Goal: Task Accomplishment & Management: Complete application form

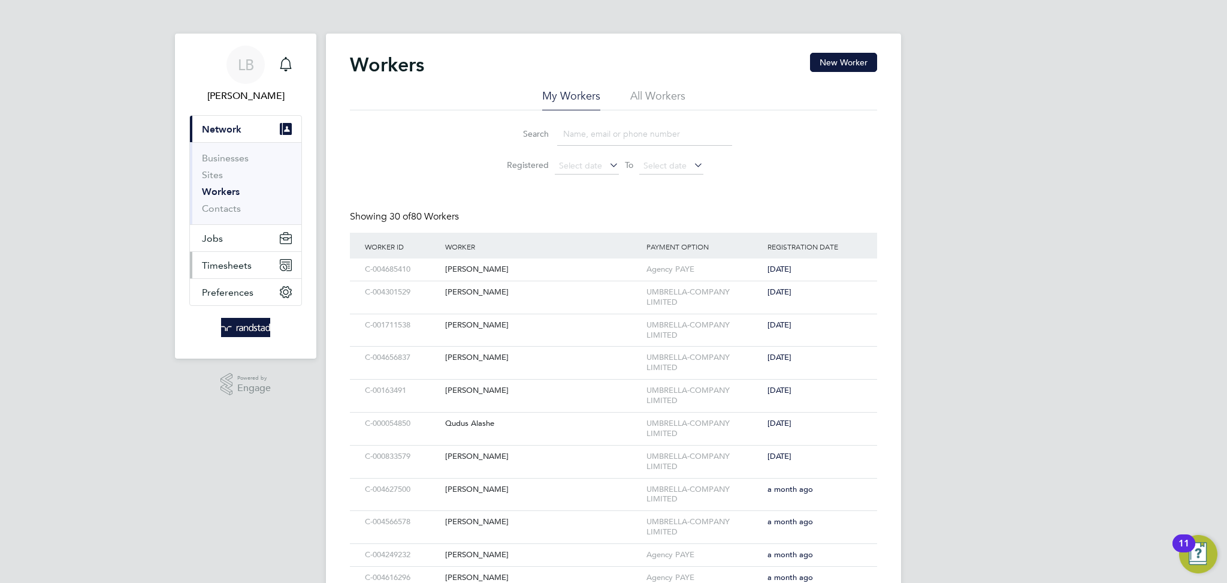
click at [232, 267] on span "Timesheets" at bounding box center [227, 265] width 50 height 11
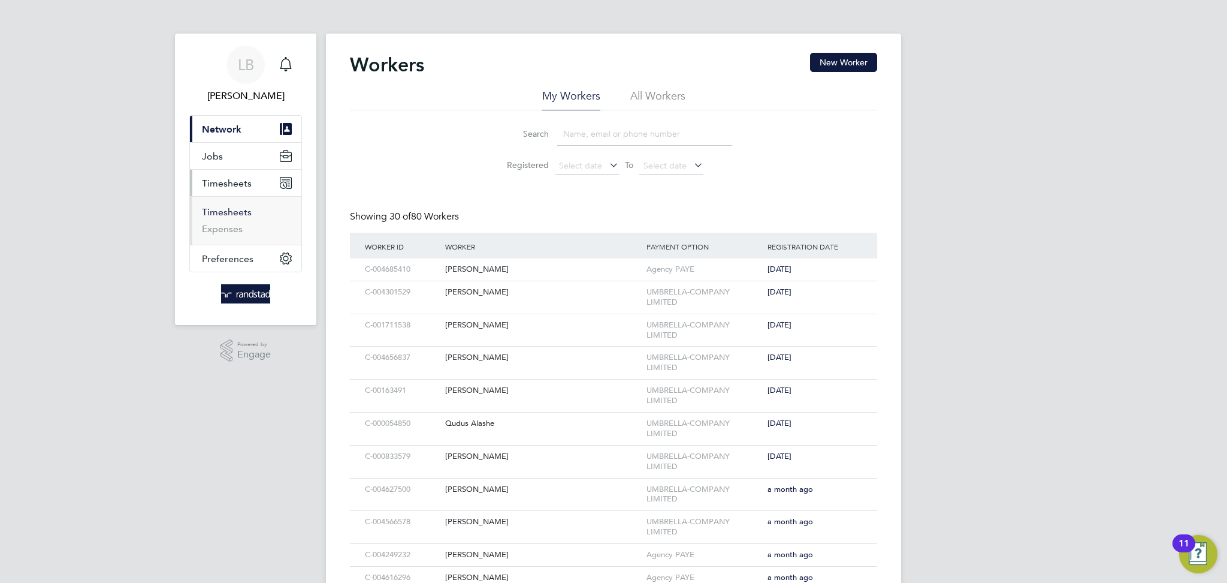
click at [231, 215] on link "Timesheets" at bounding box center [227, 211] width 50 height 11
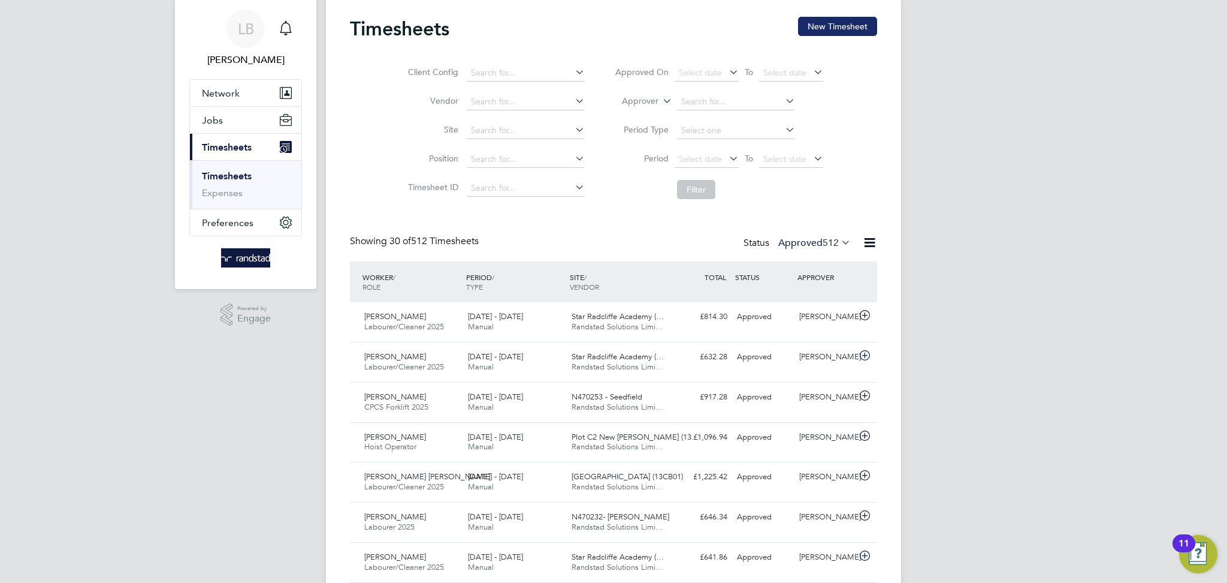
click at [806, 18] on button "New Timesheet" at bounding box center [837, 26] width 79 height 19
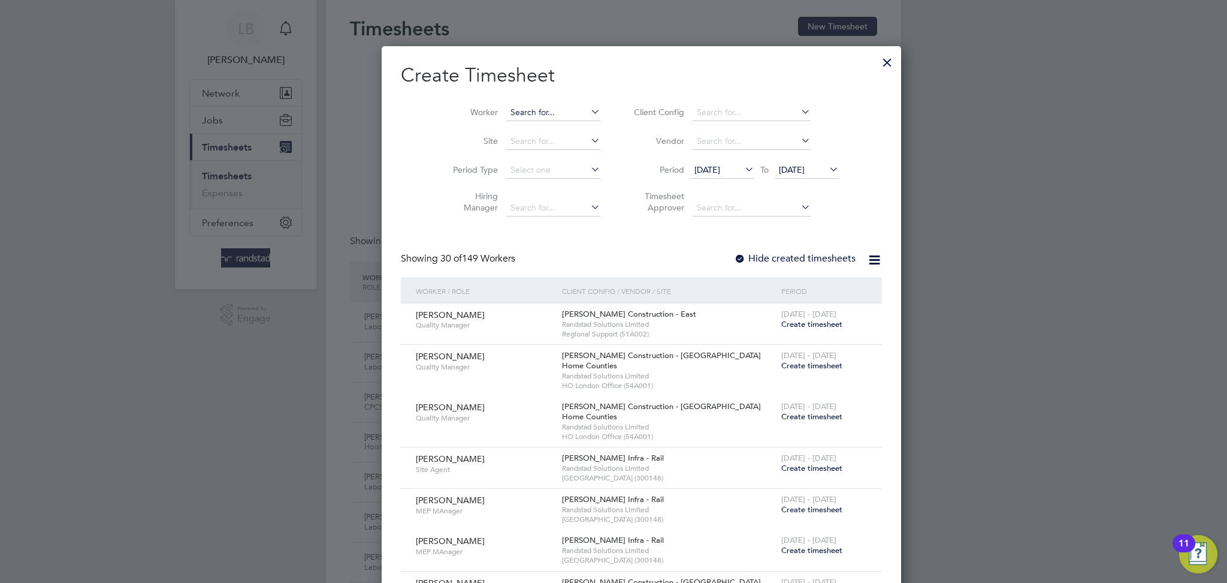
click at [512, 114] on input at bounding box center [553, 112] width 94 height 17
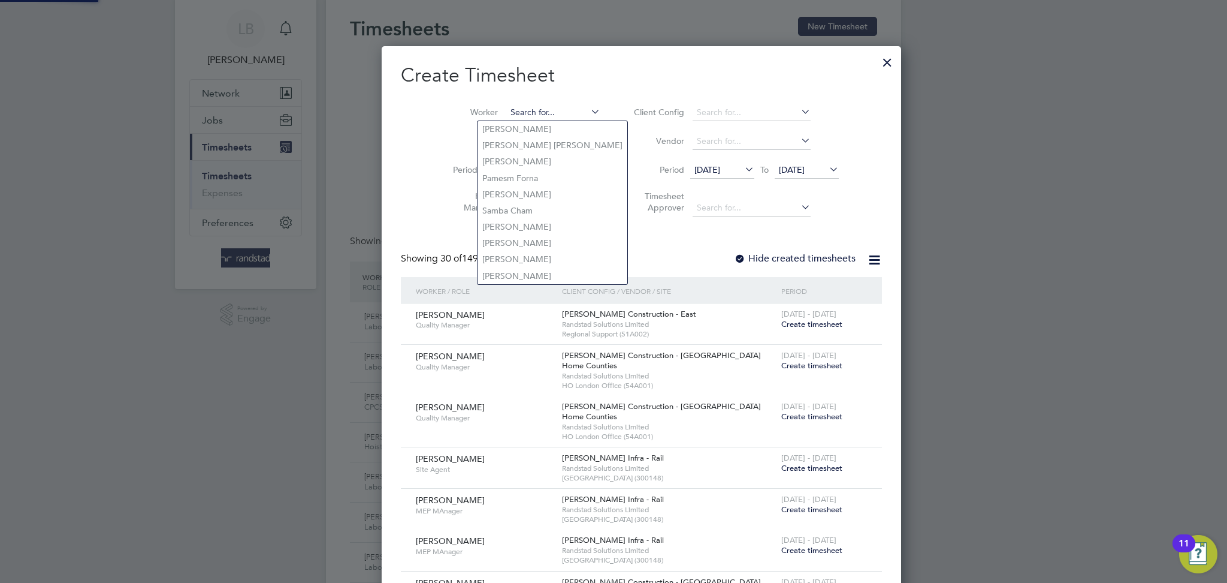
paste input "[PERSON_NAME]"
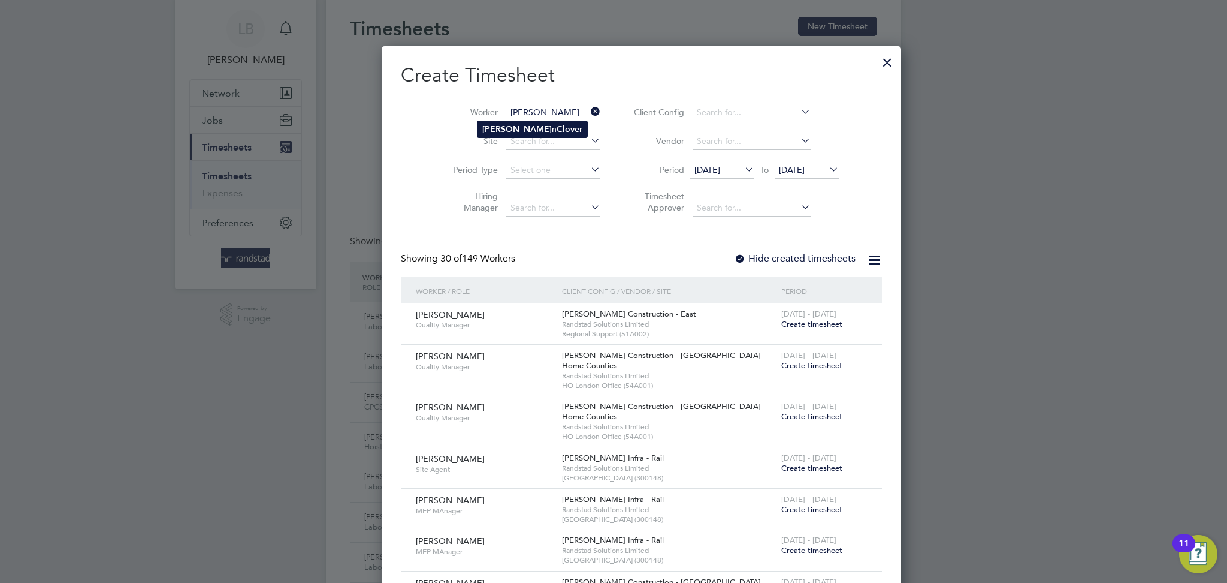
click at [557, 125] on b "Clover" at bounding box center [570, 129] width 26 height 10
type input "[PERSON_NAME]"
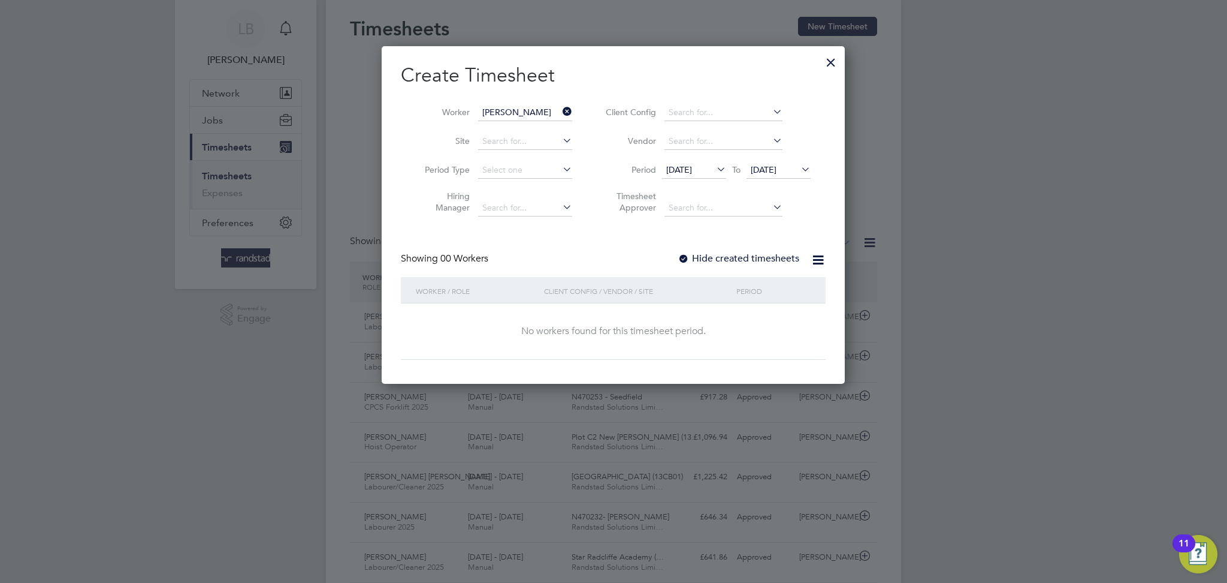
click at [757, 254] on label "Hide created timesheets" at bounding box center [739, 258] width 122 height 12
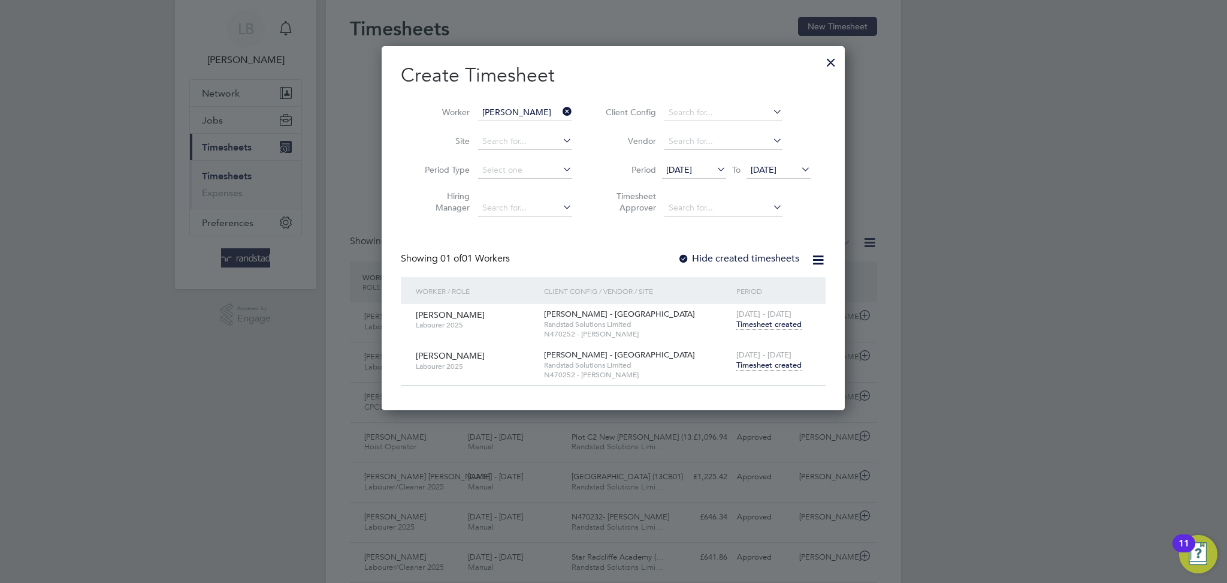
click at [775, 367] on span "Timesheet created" at bounding box center [769, 365] width 65 height 11
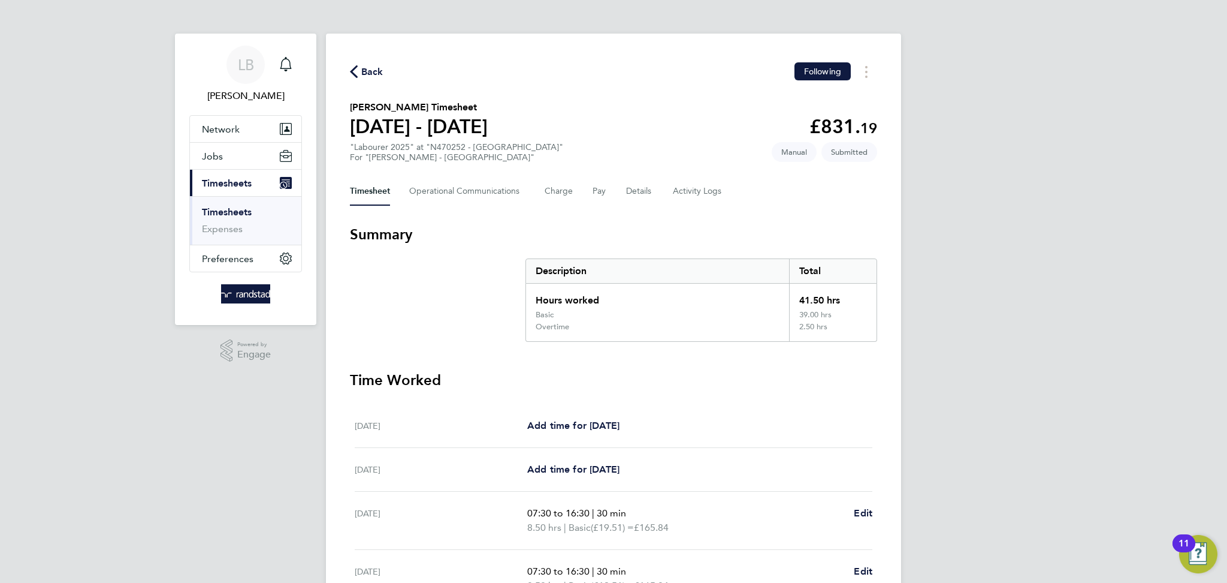
click at [374, 74] on span "Back" at bounding box center [372, 72] width 22 height 14
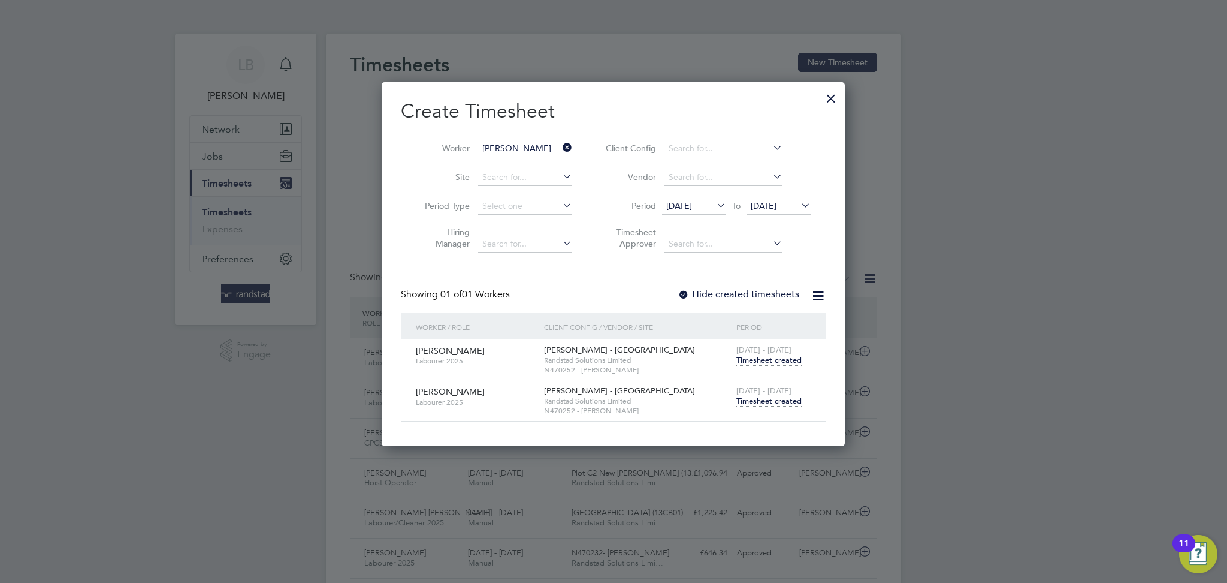
click at [560, 148] on icon at bounding box center [560, 147] width 0 height 17
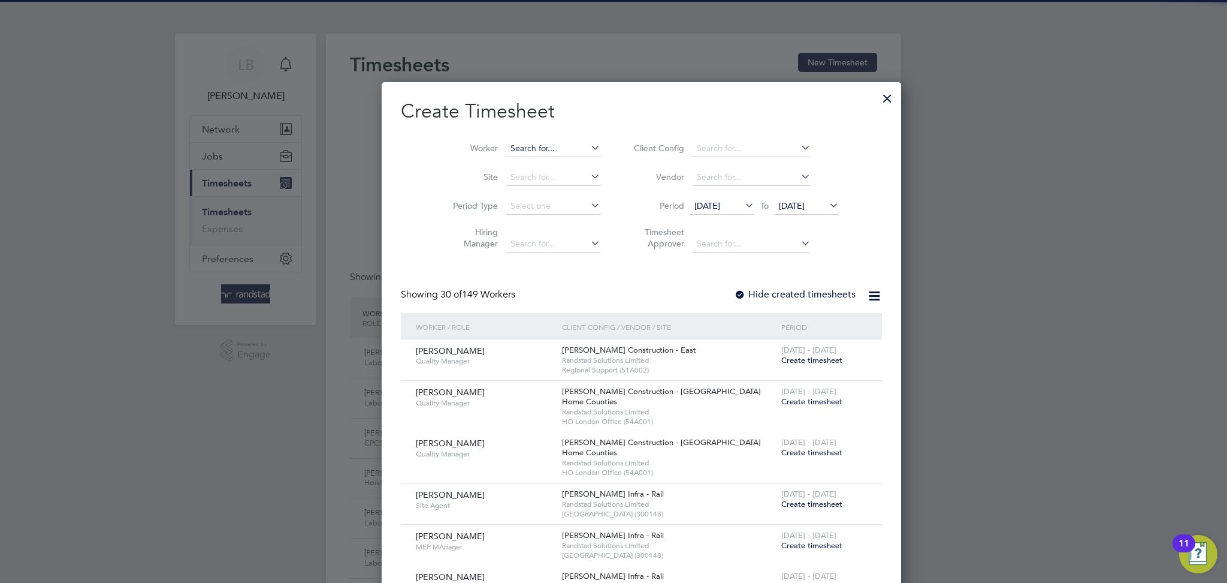
click at [513, 145] on input at bounding box center [553, 148] width 94 height 17
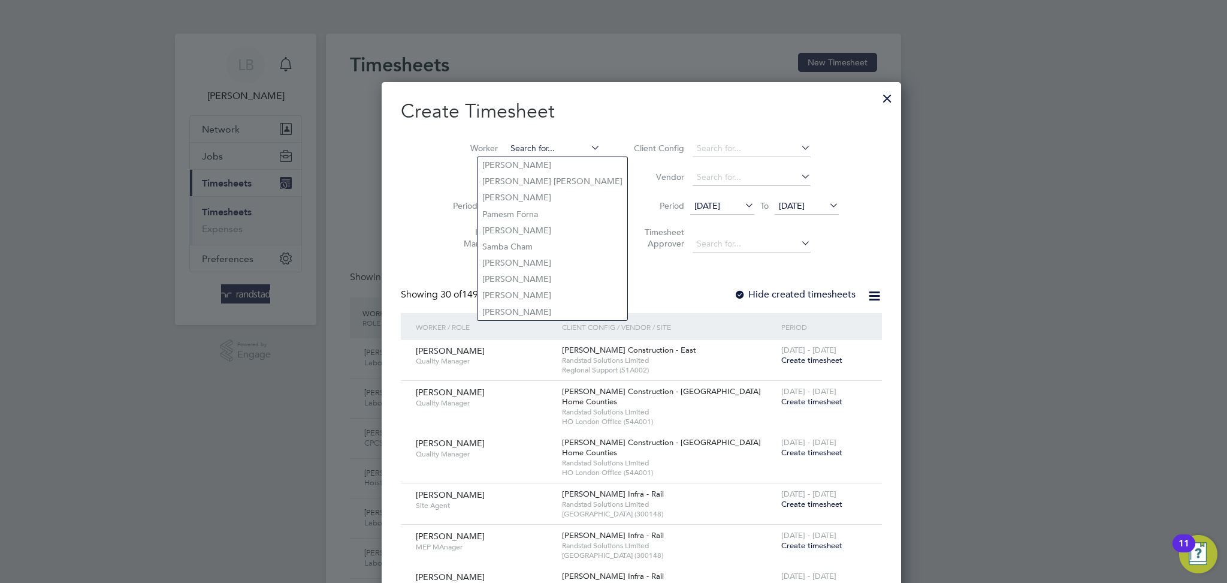
paste input "[PERSON_NAME]"
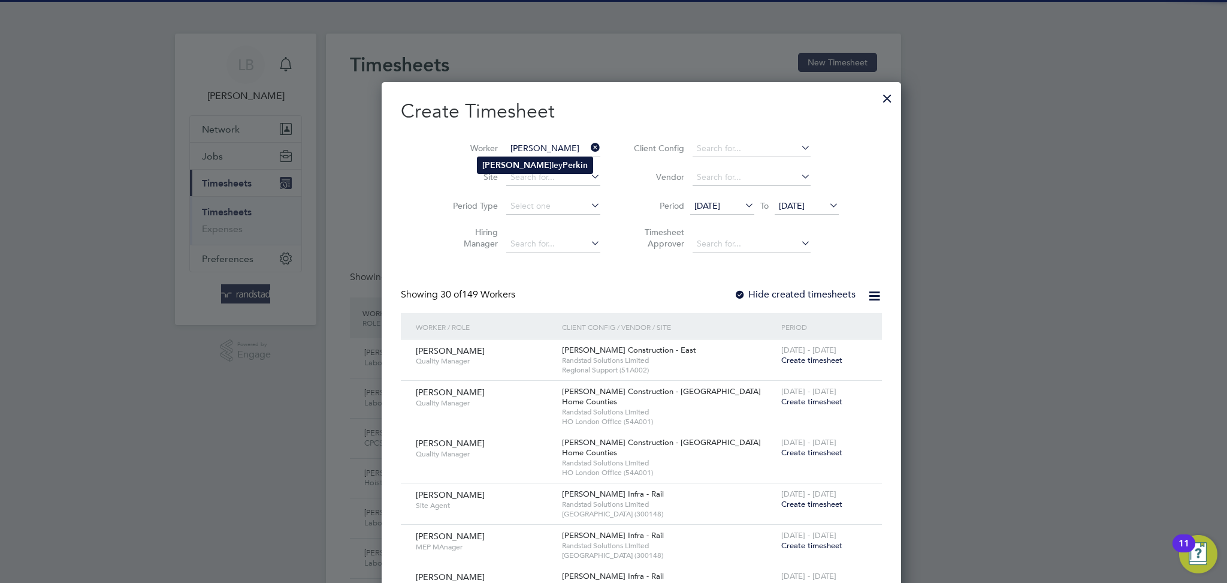
click at [563, 162] on b "Perkin" at bounding box center [575, 165] width 25 height 10
type input "[PERSON_NAME]"
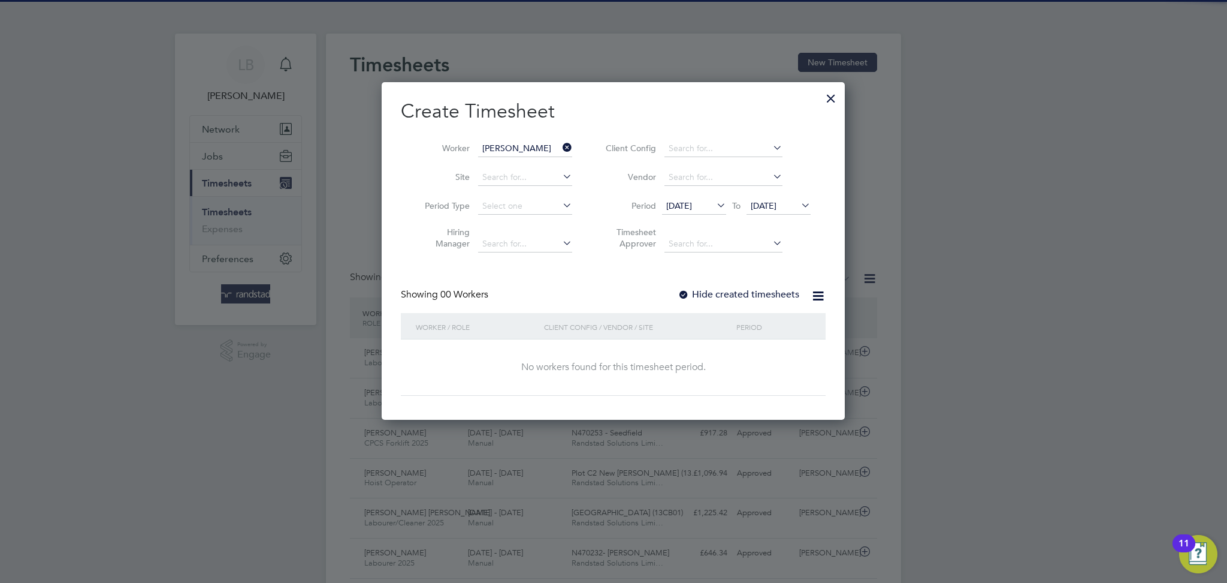
click at [728, 292] on label "Hide created timesheets" at bounding box center [739, 294] width 122 height 12
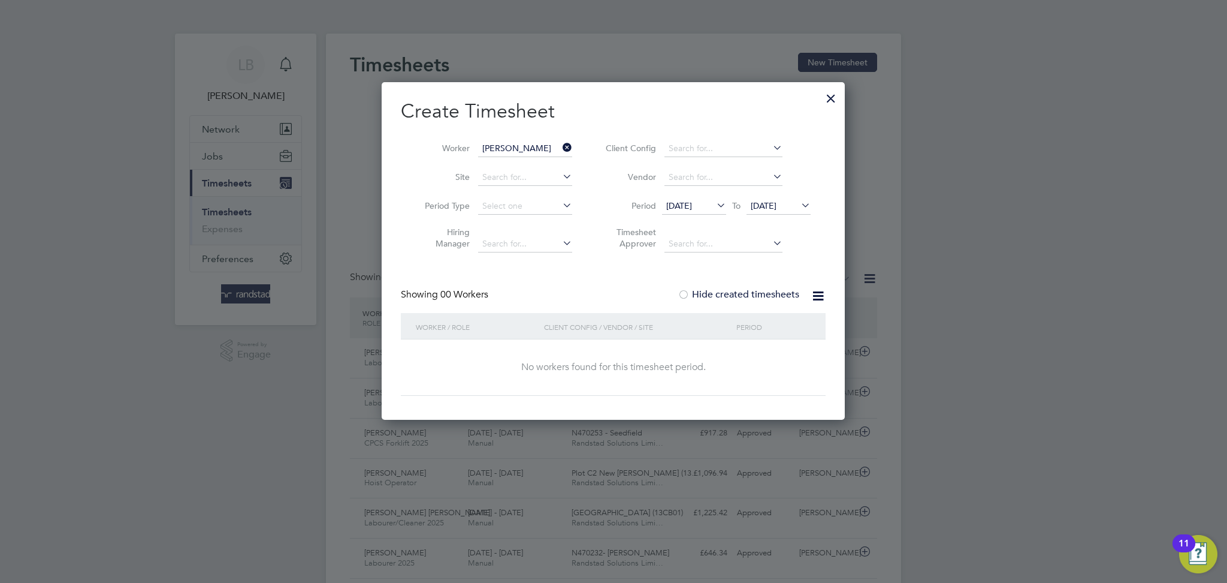
click at [728, 292] on label "Hide created timesheets" at bounding box center [739, 294] width 122 height 12
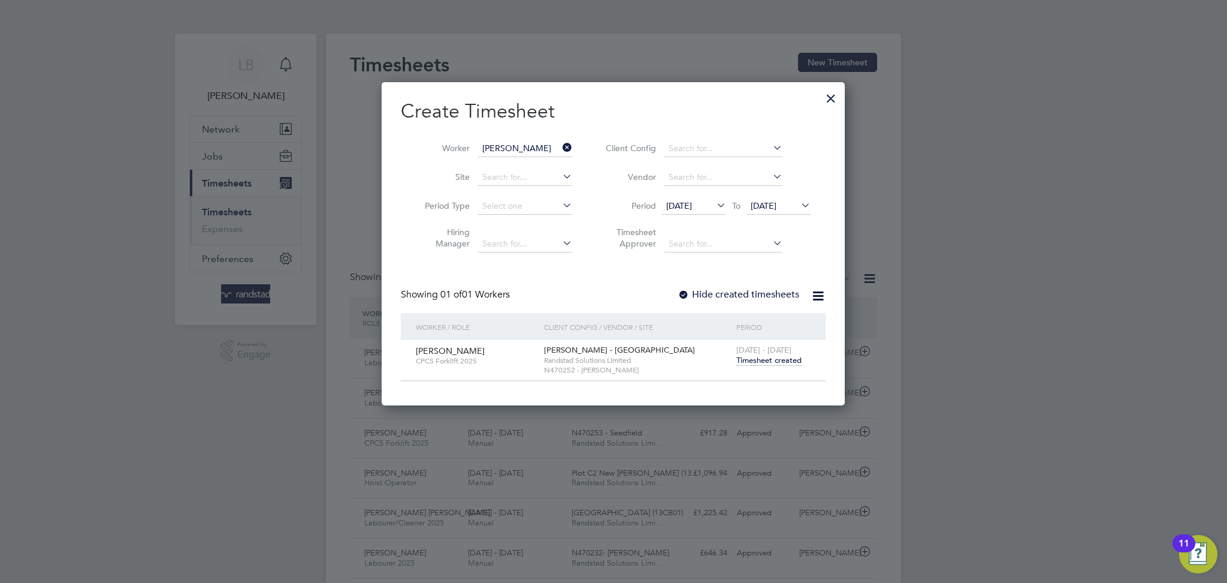
click at [752, 357] on span "Timesheet created" at bounding box center [769, 360] width 65 height 11
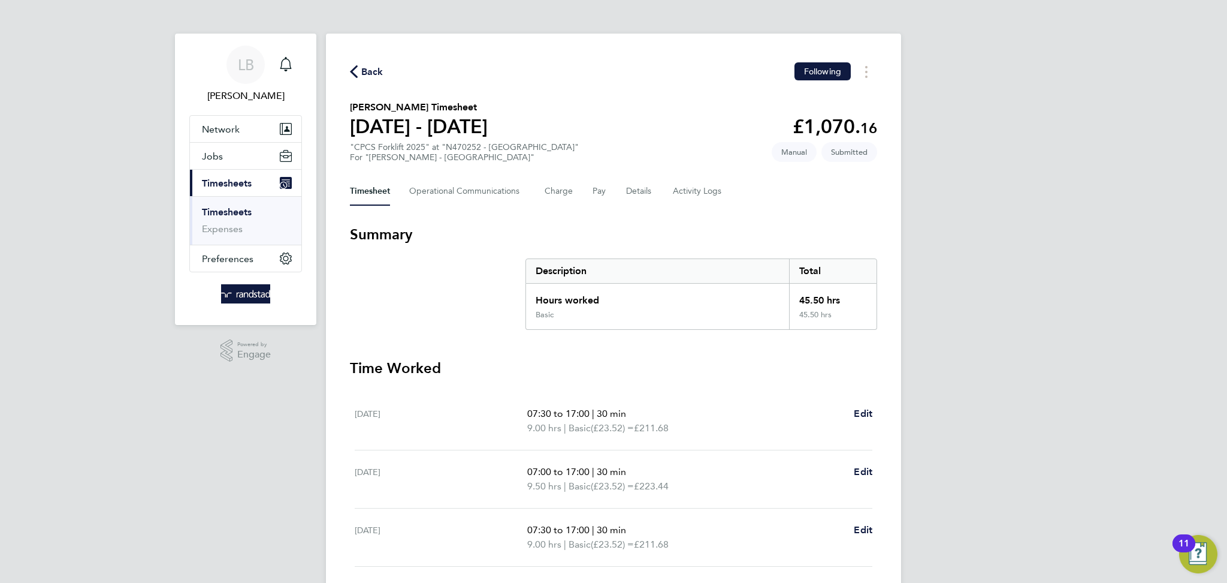
click at [375, 73] on span "Back" at bounding box center [372, 72] width 22 height 14
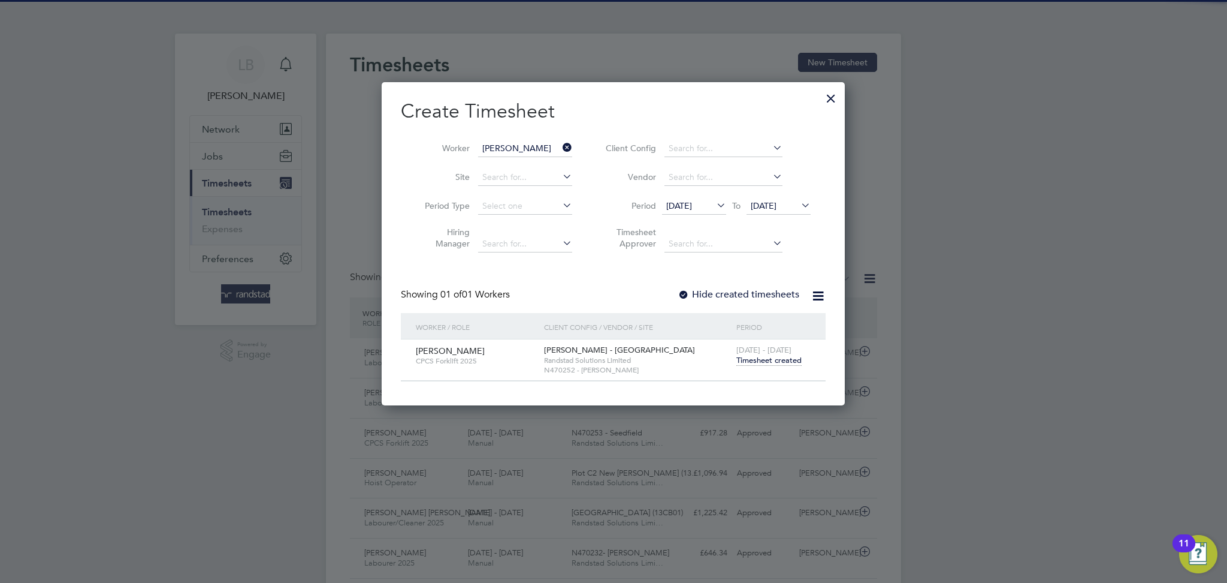
click at [560, 147] on icon at bounding box center [560, 147] width 0 height 17
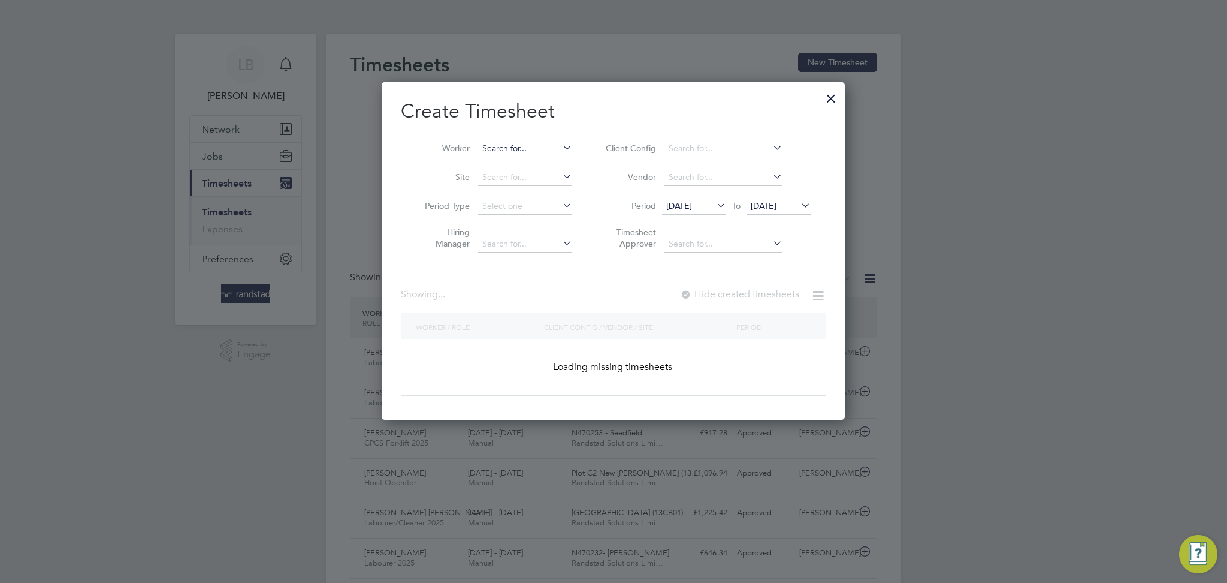
click at [534, 148] on input at bounding box center [525, 148] width 94 height 17
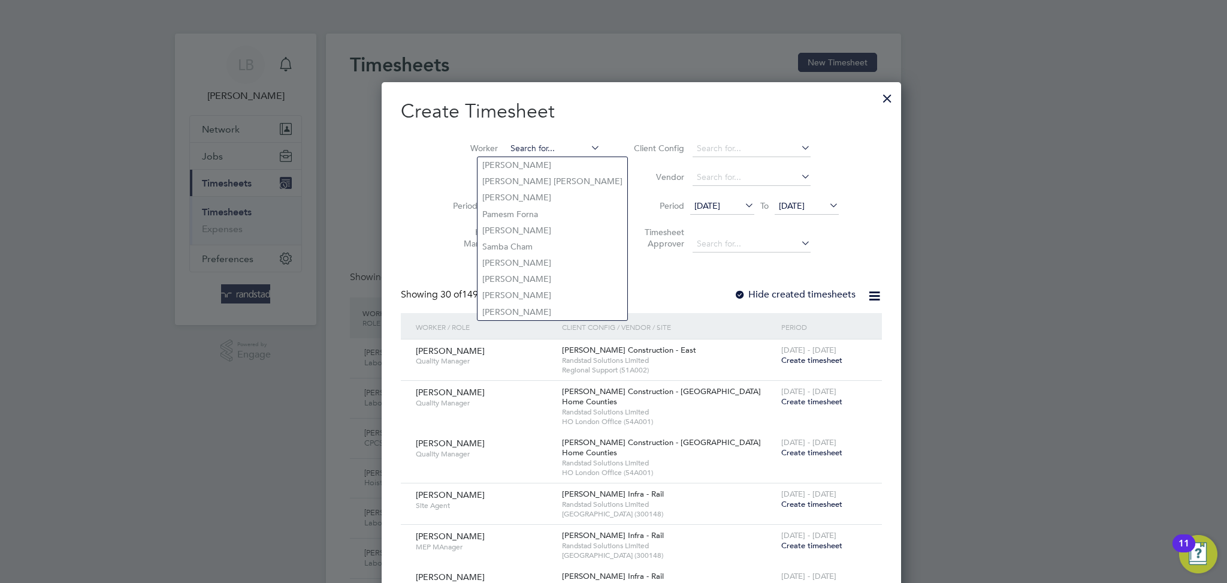
paste input "[PERSON_NAME]"
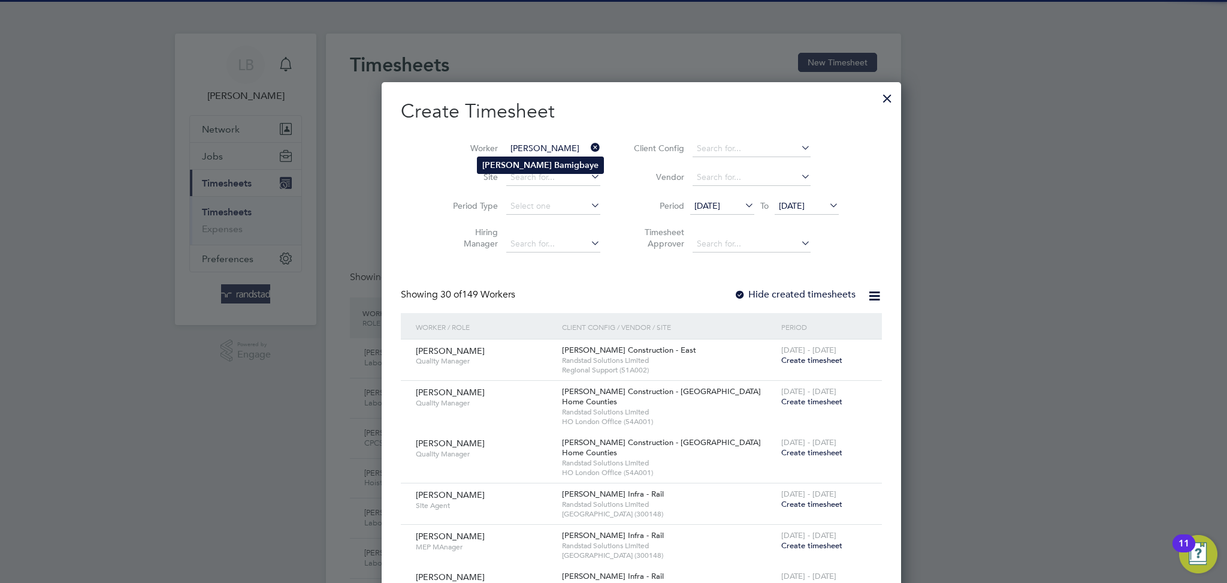
type input "[PERSON_NAME]"
click at [553, 164] on li "[PERSON_NAME]" at bounding box center [541, 165] width 126 height 16
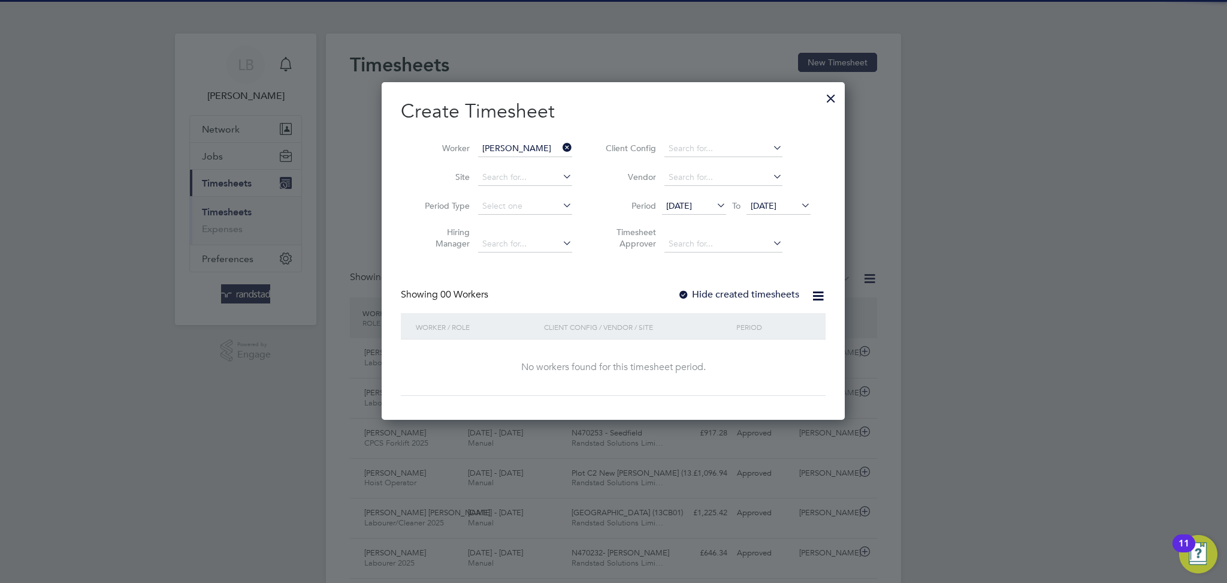
click at [750, 289] on label "Hide created timesheets" at bounding box center [739, 294] width 122 height 12
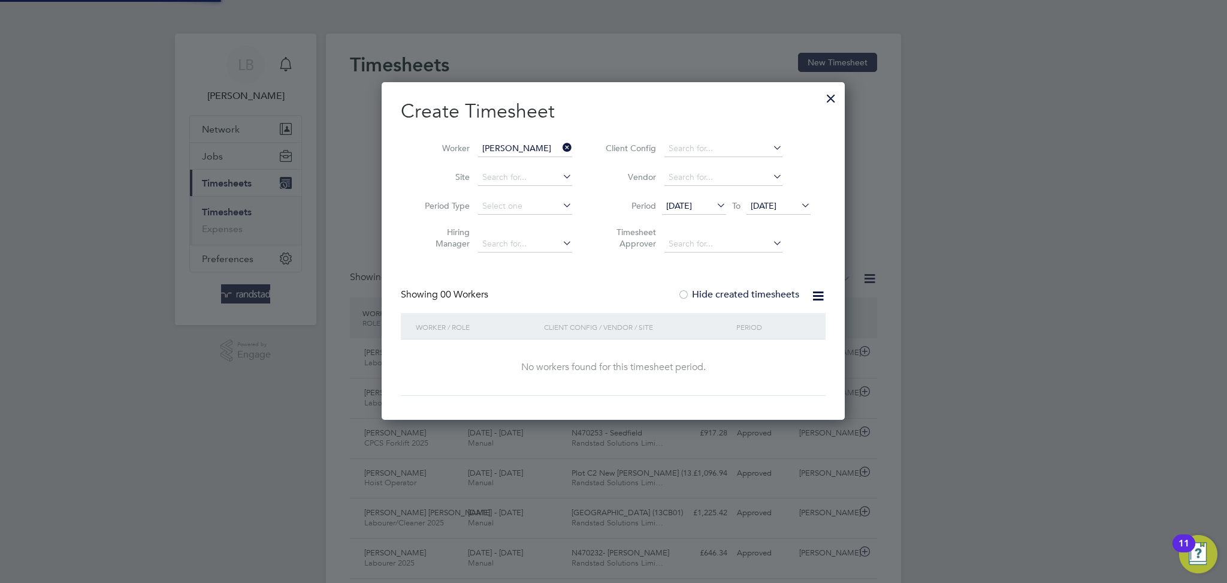
click at [750, 289] on label "Hide created timesheets" at bounding box center [739, 294] width 122 height 12
click at [799, 210] on icon at bounding box center [799, 205] width 0 height 17
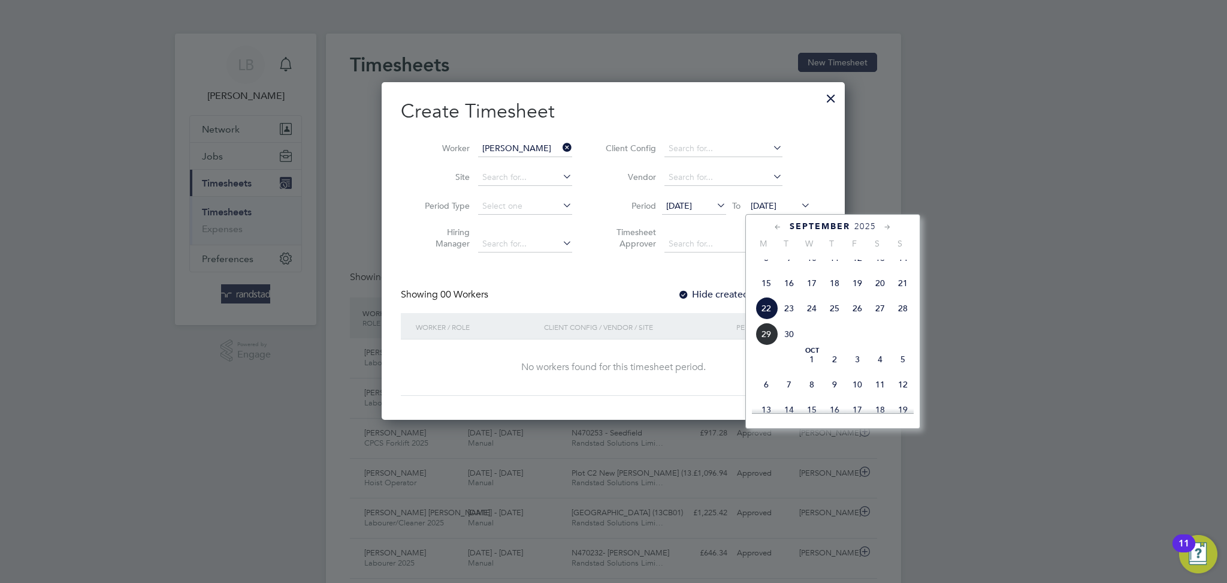
click at [826, 319] on span "25" at bounding box center [835, 308] width 23 height 23
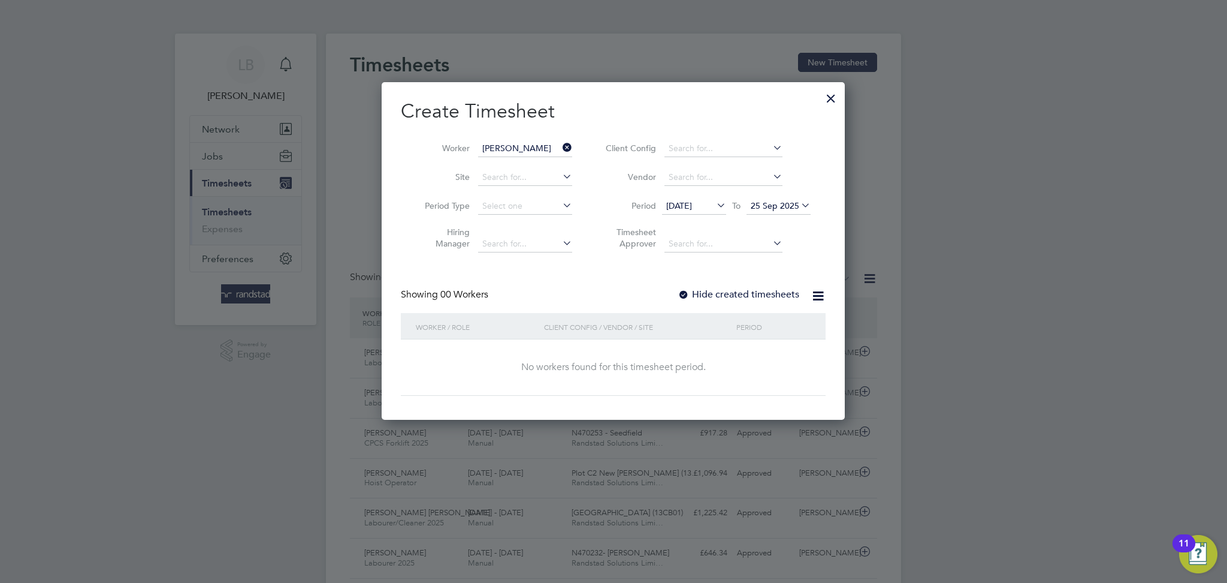
click at [755, 298] on label "Hide created timesheets" at bounding box center [739, 294] width 122 height 12
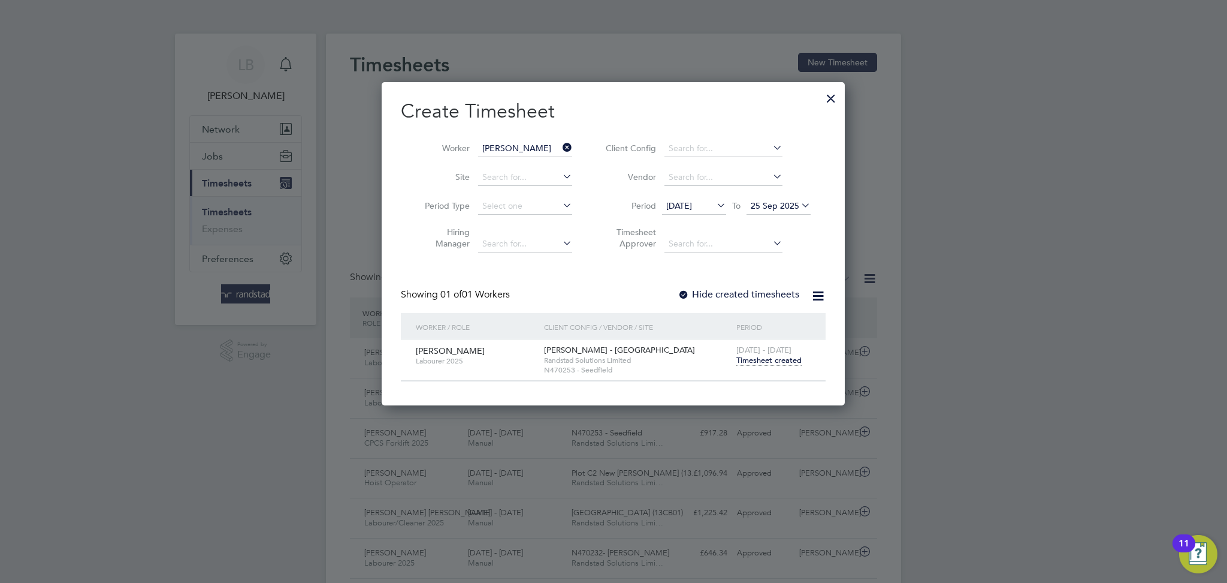
click at [770, 359] on span "Timesheet created" at bounding box center [769, 360] width 65 height 11
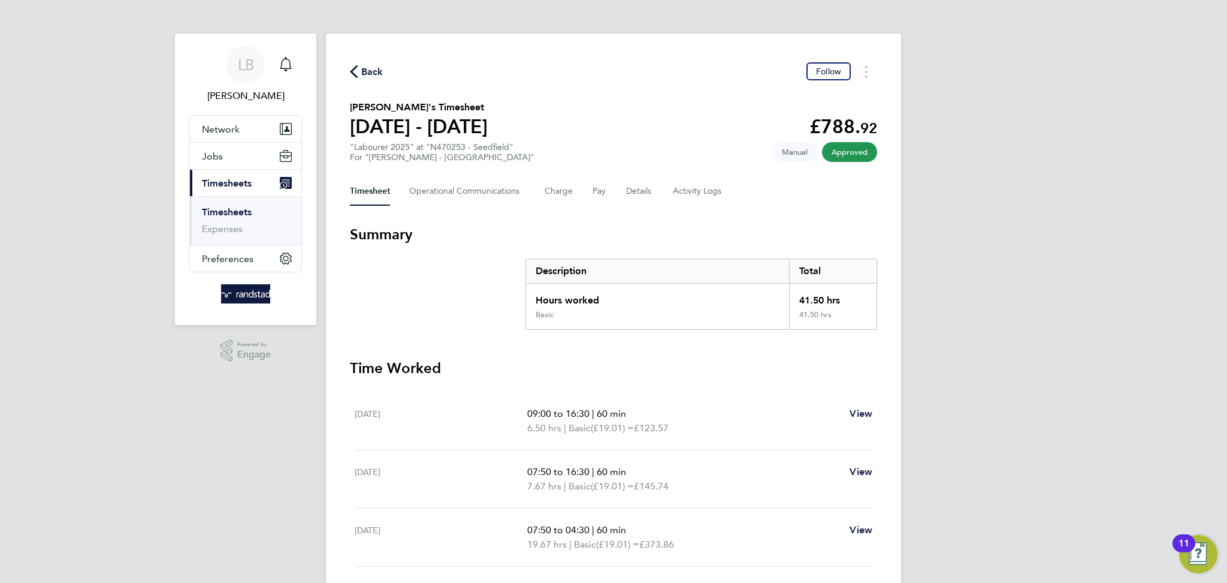
click at [382, 68] on span "Back" at bounding box center [372, 72] width 22 height 14
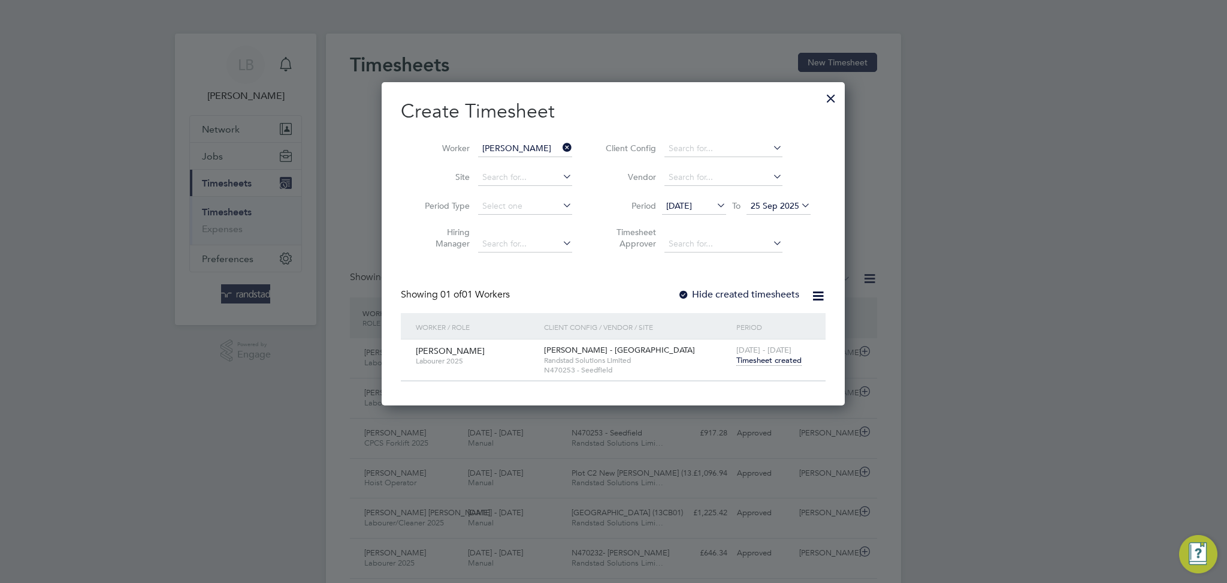
click at [560, 152] on icon at bounding box center [560, 147] width 0 height 17
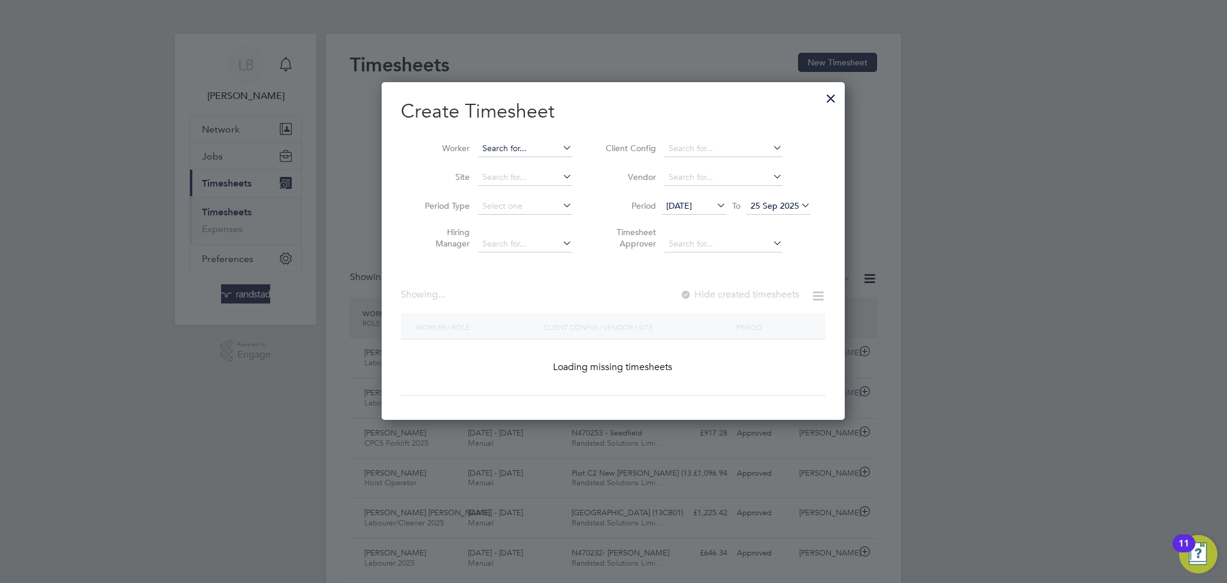
click at [531, 147] on input at bounding box center [525, 148] width 94 height 17
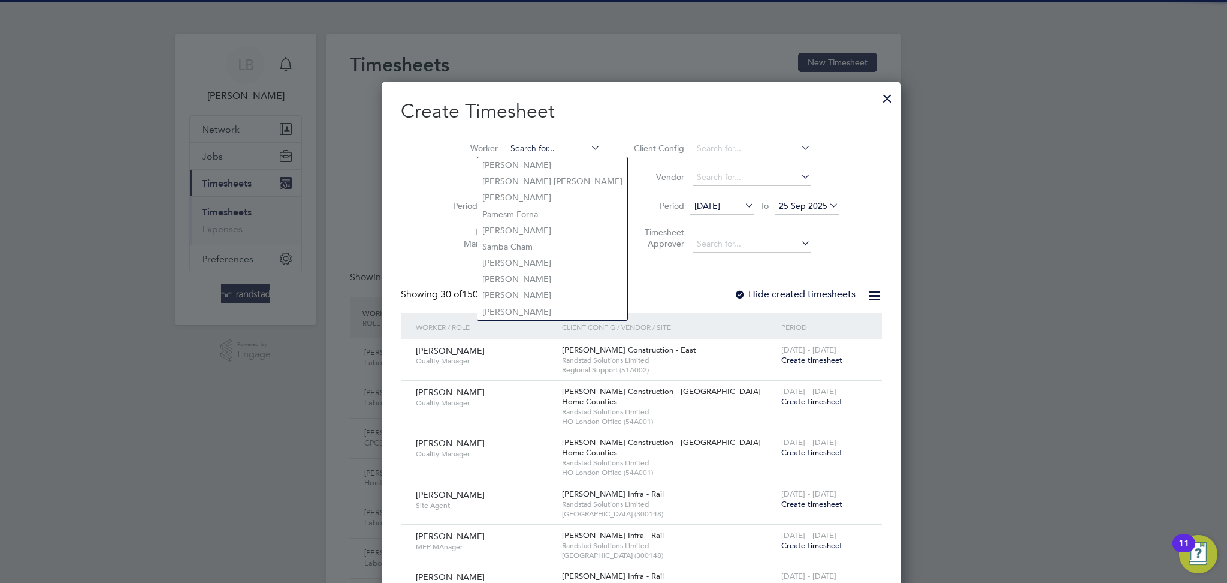
paste input "[PERSON_NAME]"
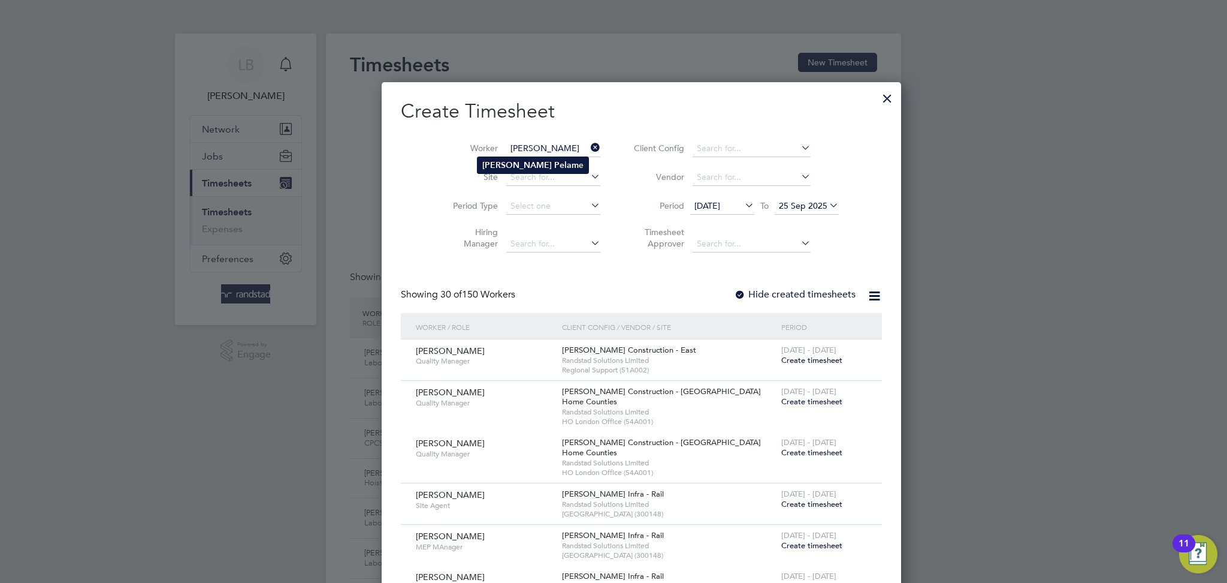
click at [536, 165] on li "[PERSON_NAME] e" at bounding box center [533, 165] width 111 height 16
type input "[PERSON_NAME]"
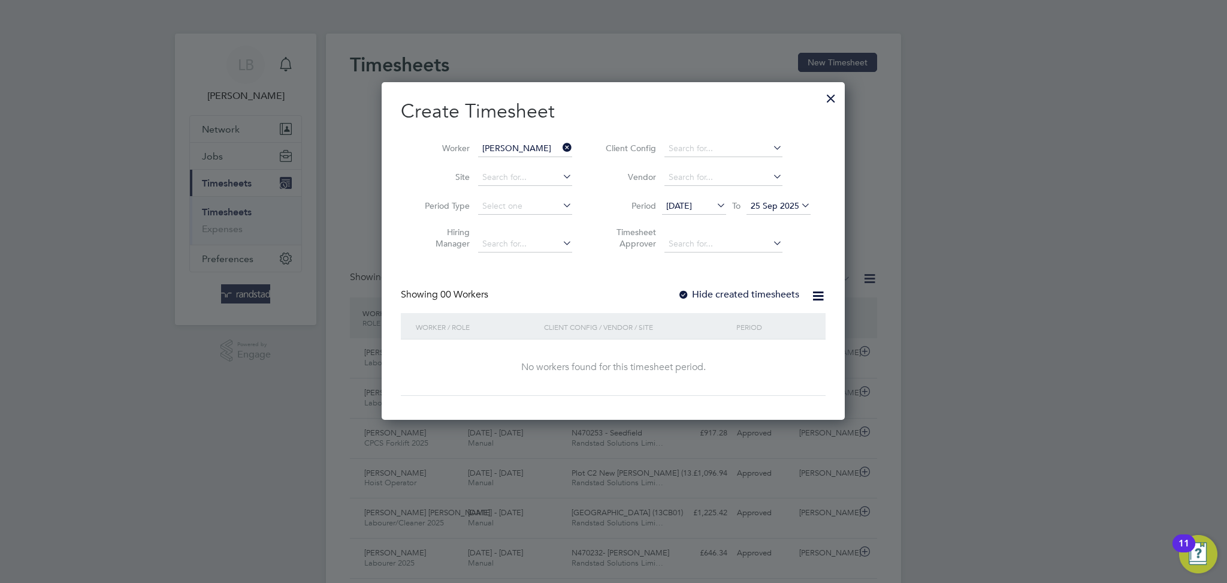
click at [743, 294] on label "Hide created timesheets" at bounding box center [739, 294] width 122 height 12
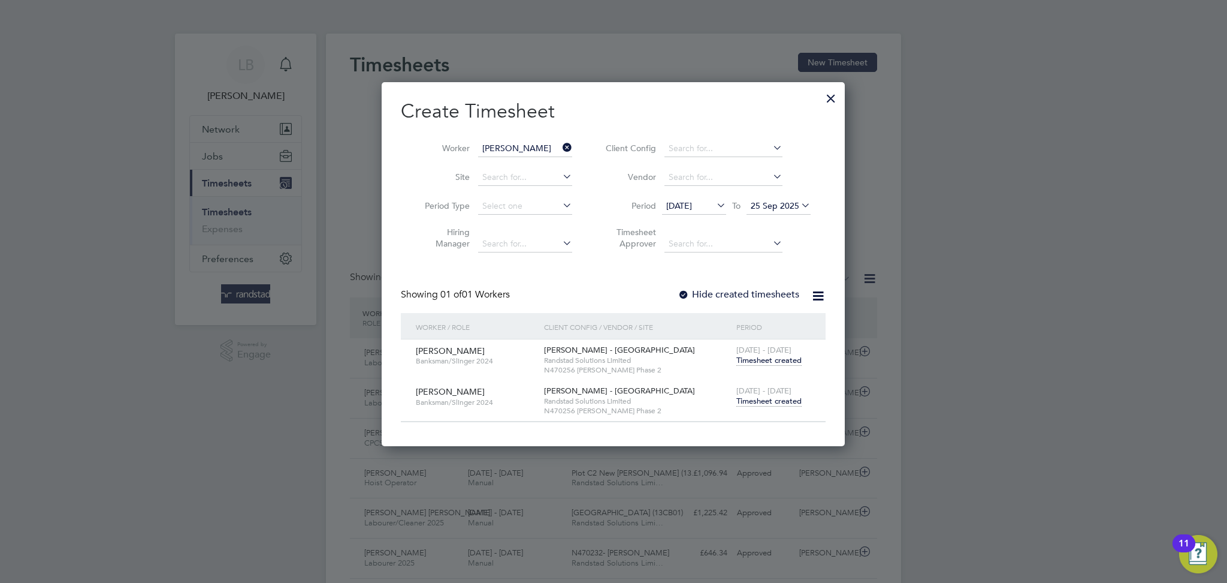
click at [758, 400] on span "Timesheet created" at bounding box center [769, 401] width 65 height 11
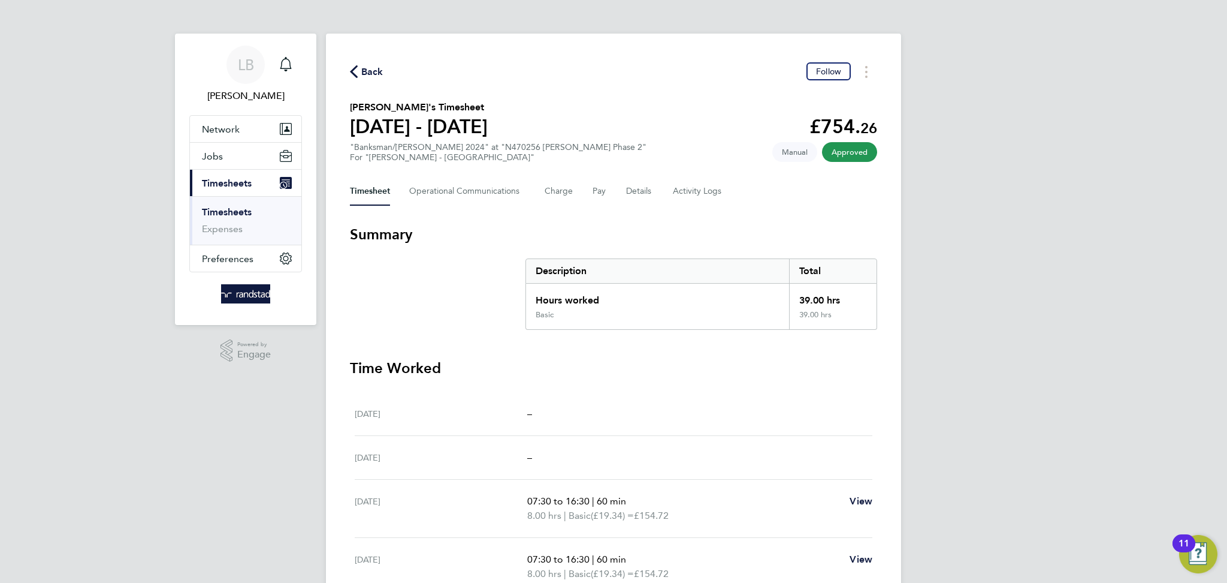
click at [344, 73] on div "Back Follow [PERSON_NAME]'s Timesheet [DATE] - [DATE] £754. 26 "Banksman/Slinge…" at bounding box center [613, 416] width 575 height 765
click at [353, 68] on icon "button" at bounding box center [354, 71] width 8 height 13
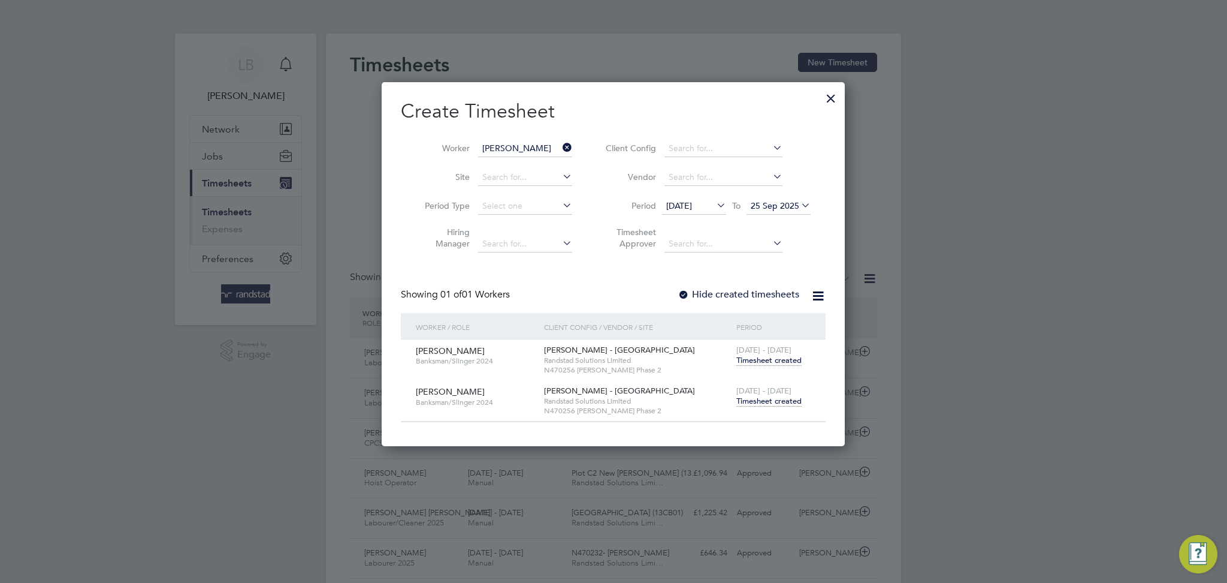
click at [560, 141] on icon at bounding box center [560, 147] width 0 height 17
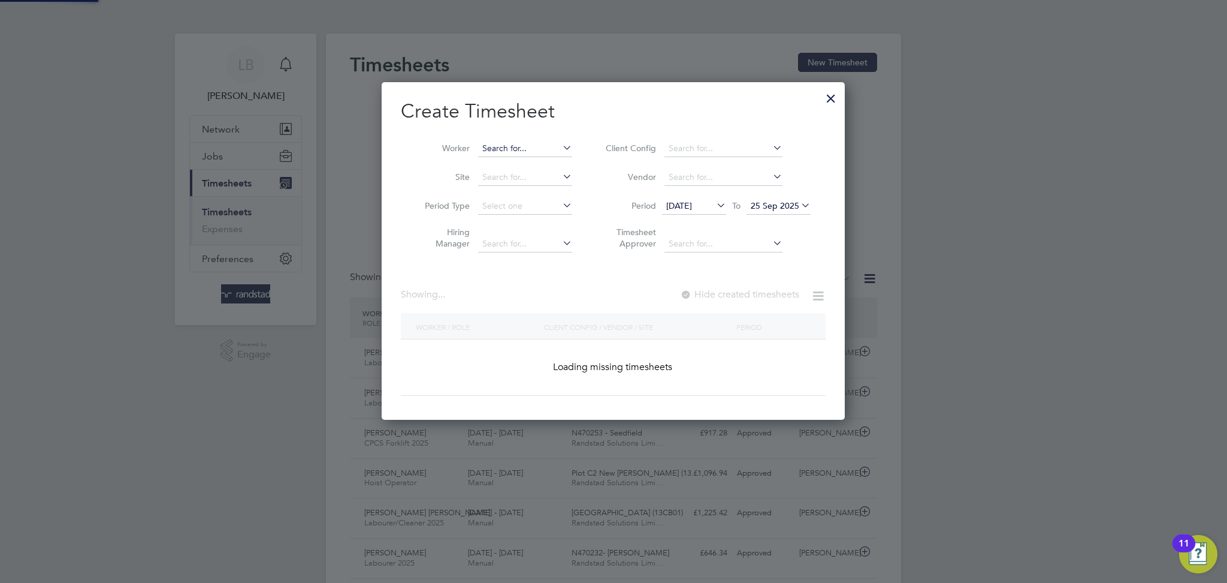
click at [519, 141] on input at bounding box center [525, 148] width 94 height 17
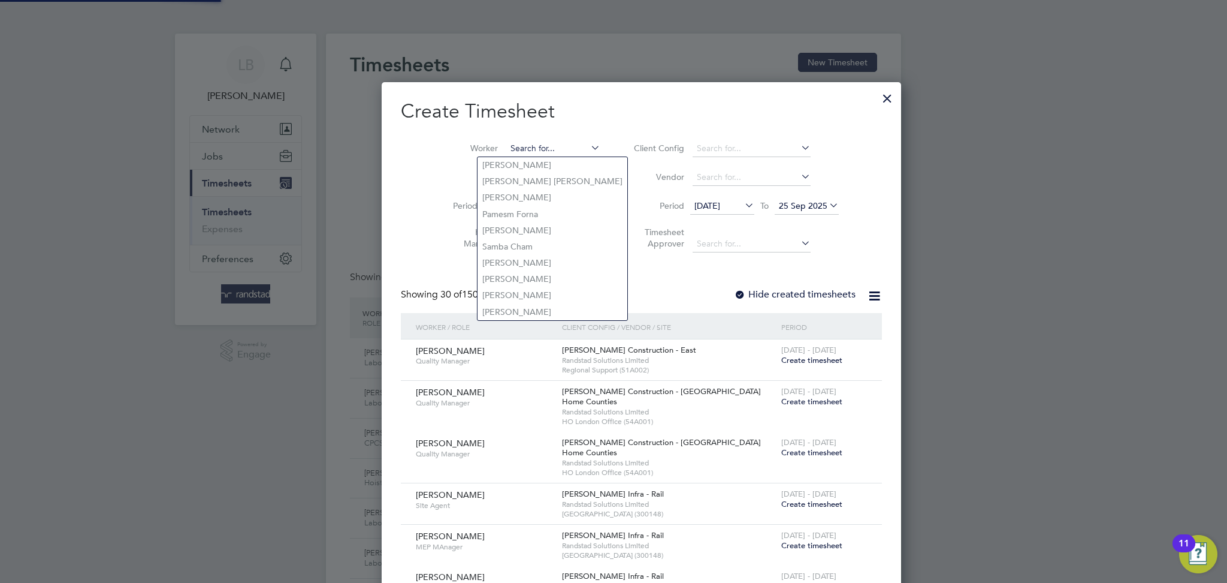
paste input "[PERSON_NAME]"
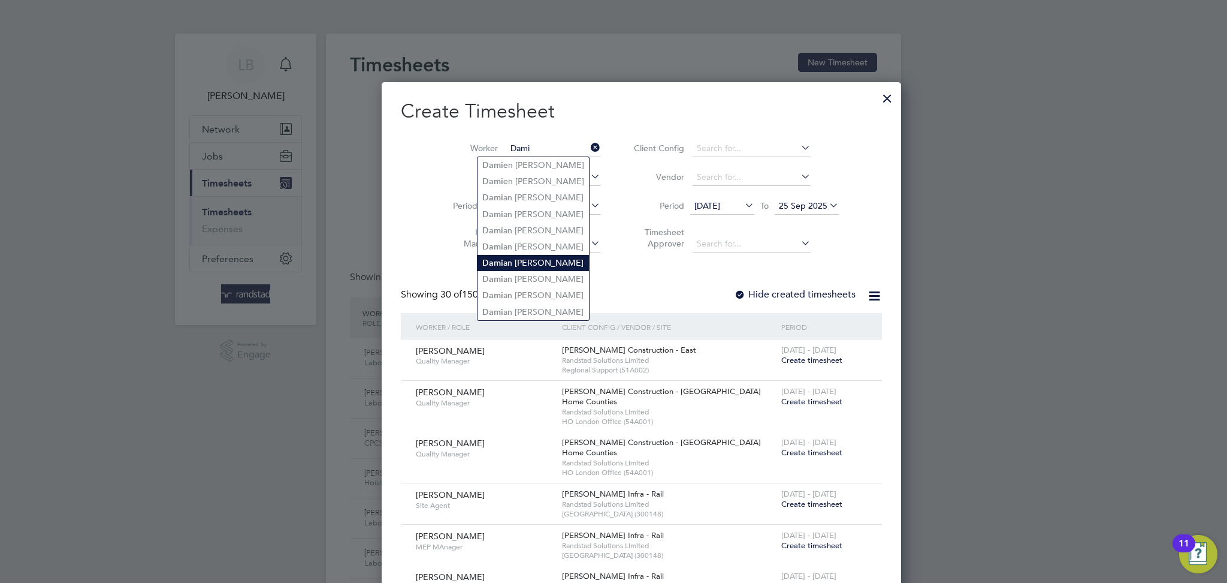
click at [551, 262] on li "Dami an [PERSON_NAME]" at bounding box center [533, 263] width 111 height 16
type input "[PERSON_NAME] [PERSON_NAME]"
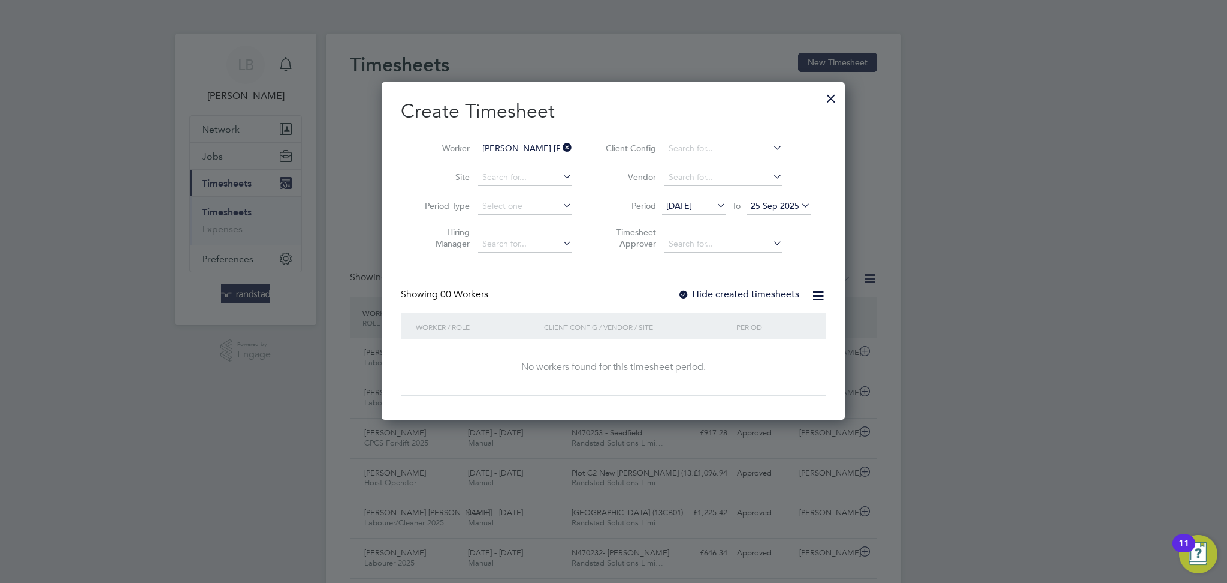
click at [743, 297] on label "Hide created timesheets" at bounding box center [739, 294] width 122 height 12
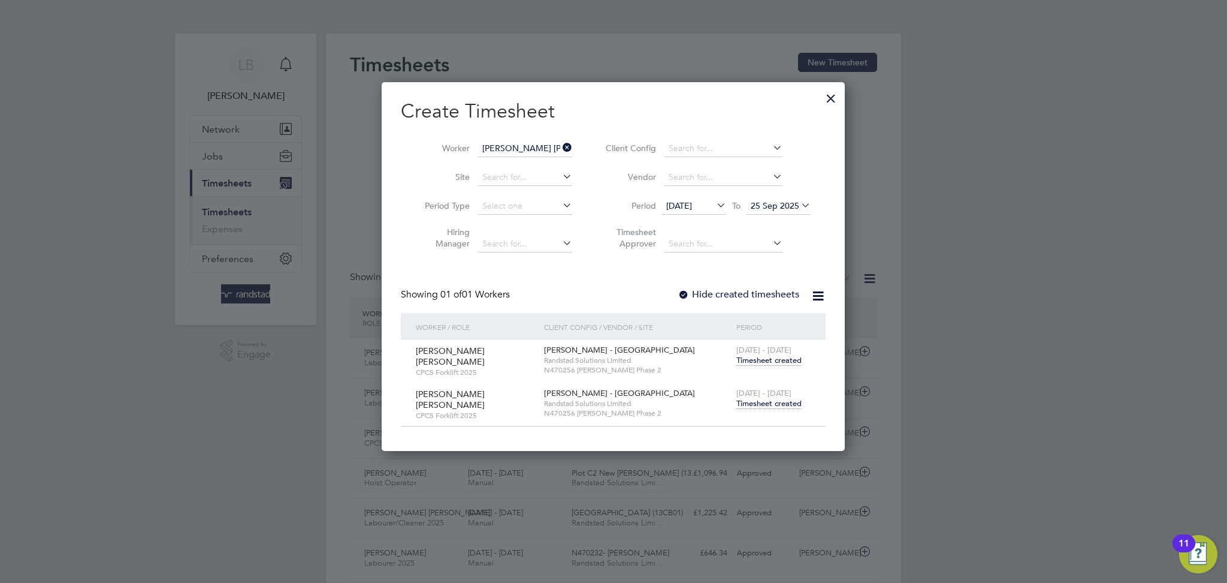
click at [770, 399] on span "Timesheet created" at bounding box center [769, 403] width 65 height 11
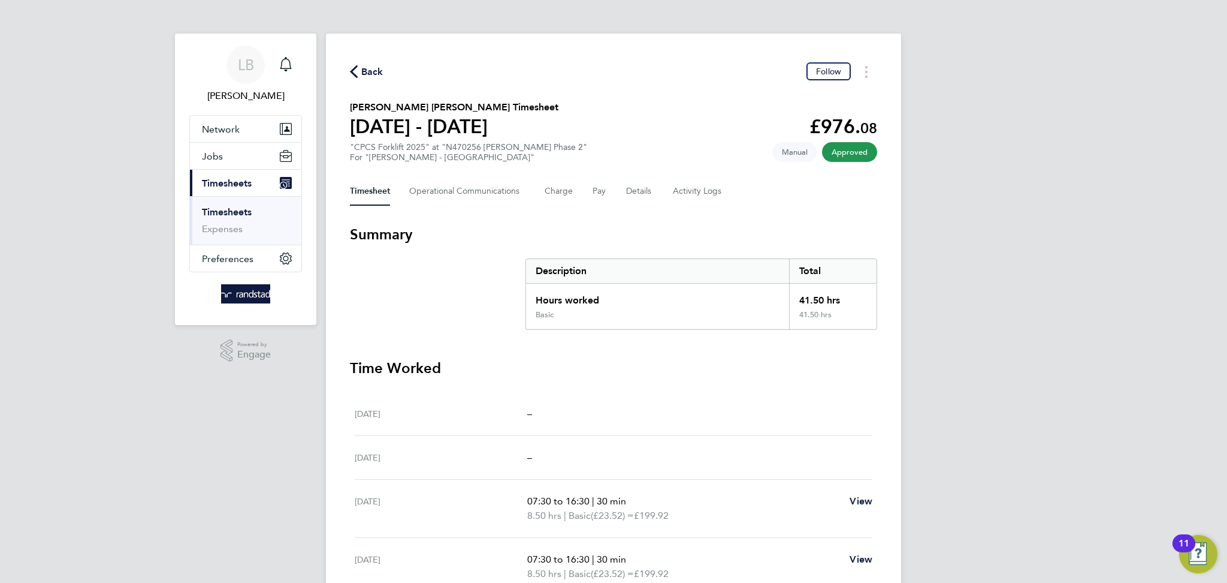
click at [365, 71] on span "Back" at bounding box center [372, 72] width 22 height 14
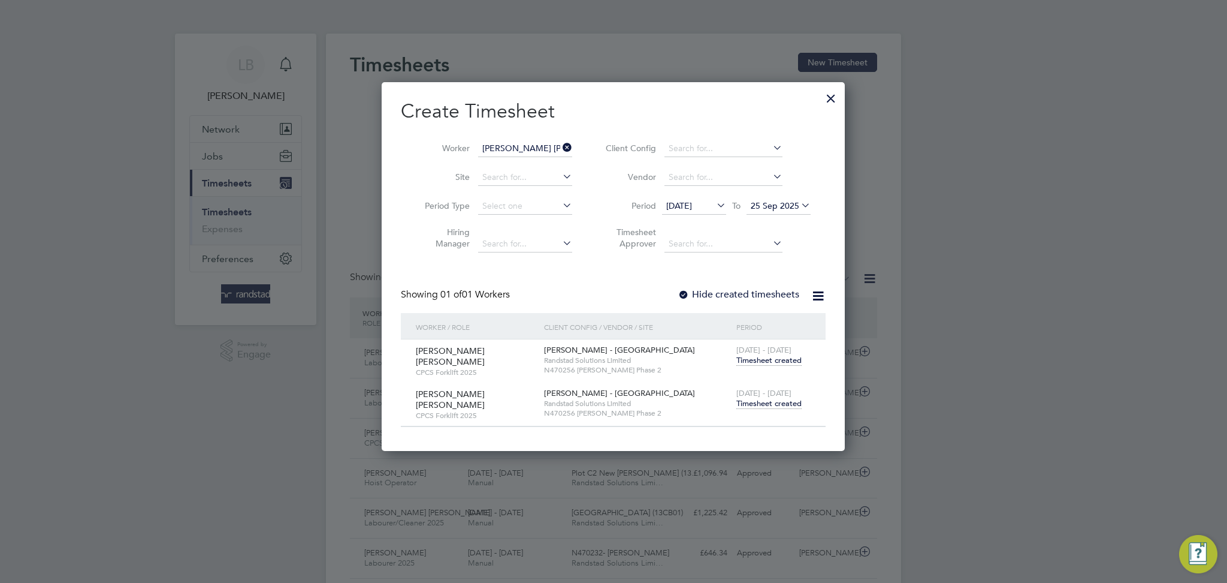
click at [560, 148] on icon at bounding box center [560, 147] width 0 height 17
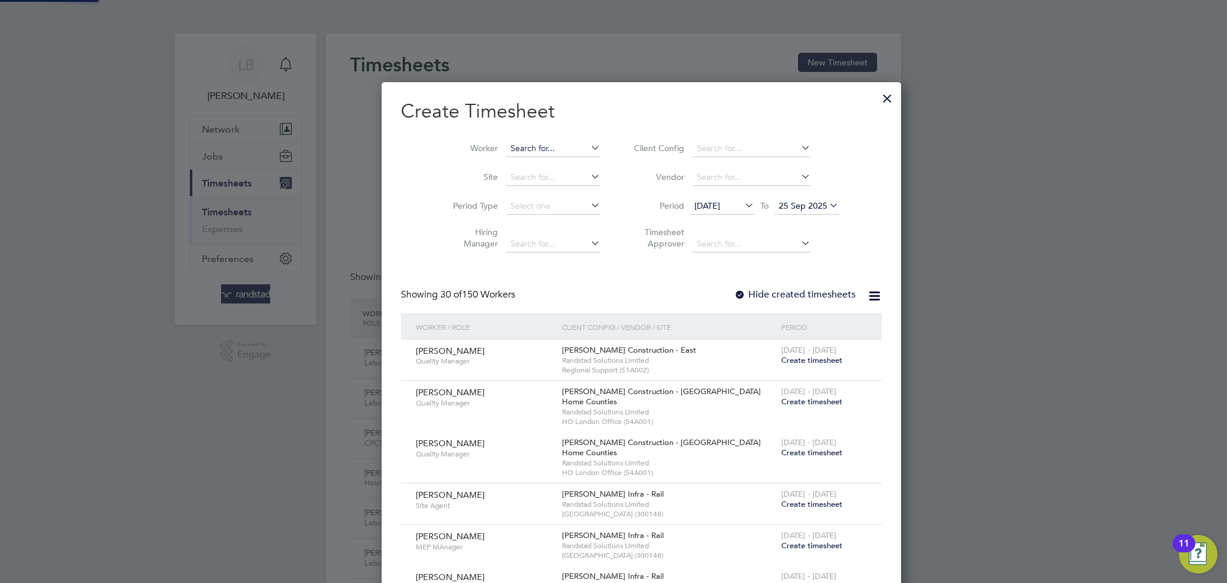
click at [529, 149] on input at bounding box center [553, 148] width 94 height 17
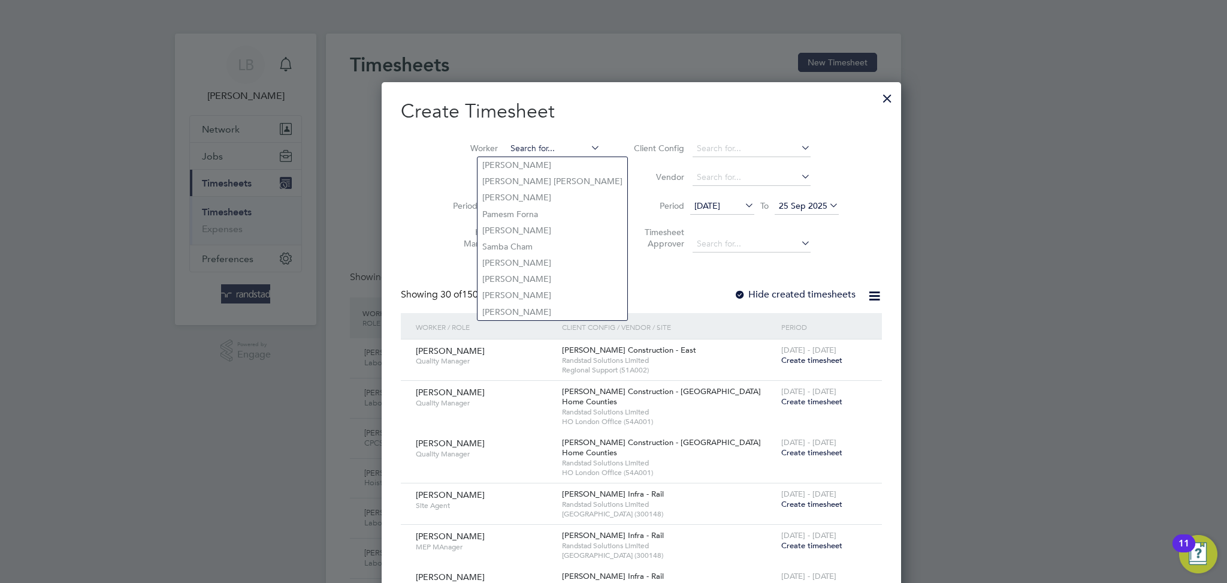
paste input "[PERSON_NAME]"
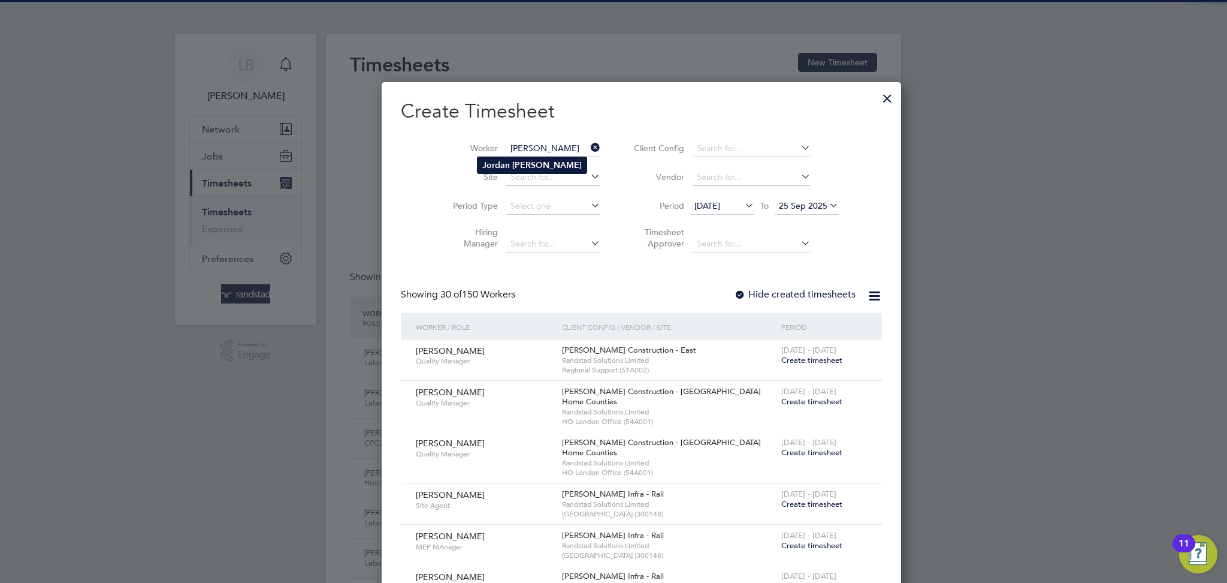
type input "[PERSON_NAME]"
click at [530, 168] on b "[PERSON_NAME]" at bounding box center [547, 165] width 70 height 10
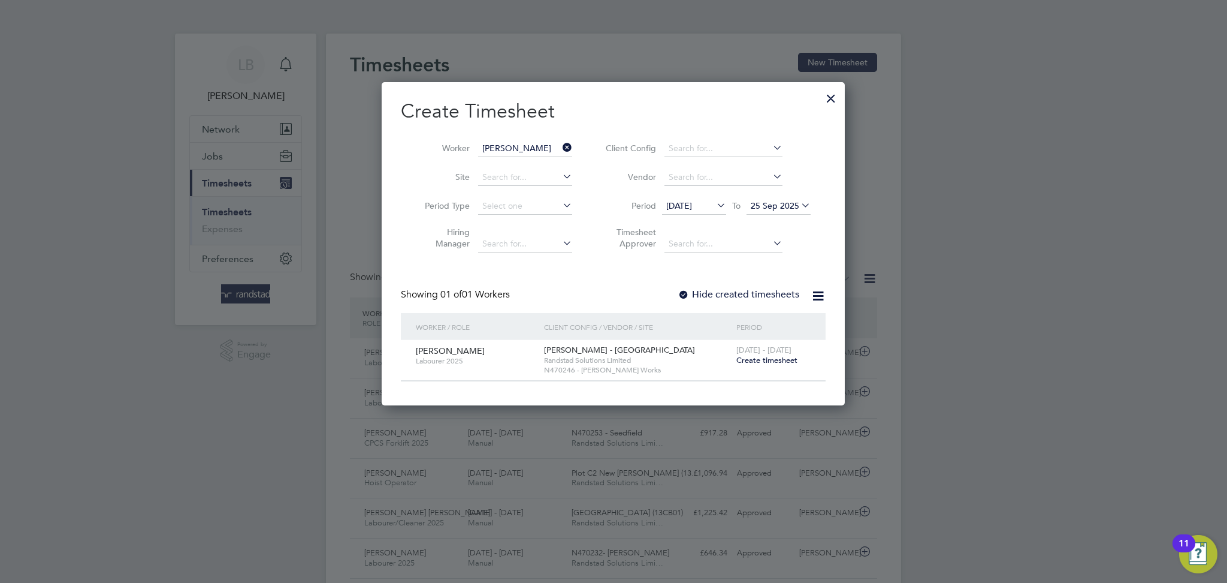
click at [773, 362] on span "Create timesheet" at bounding box center [767, 360] width 61 height 10
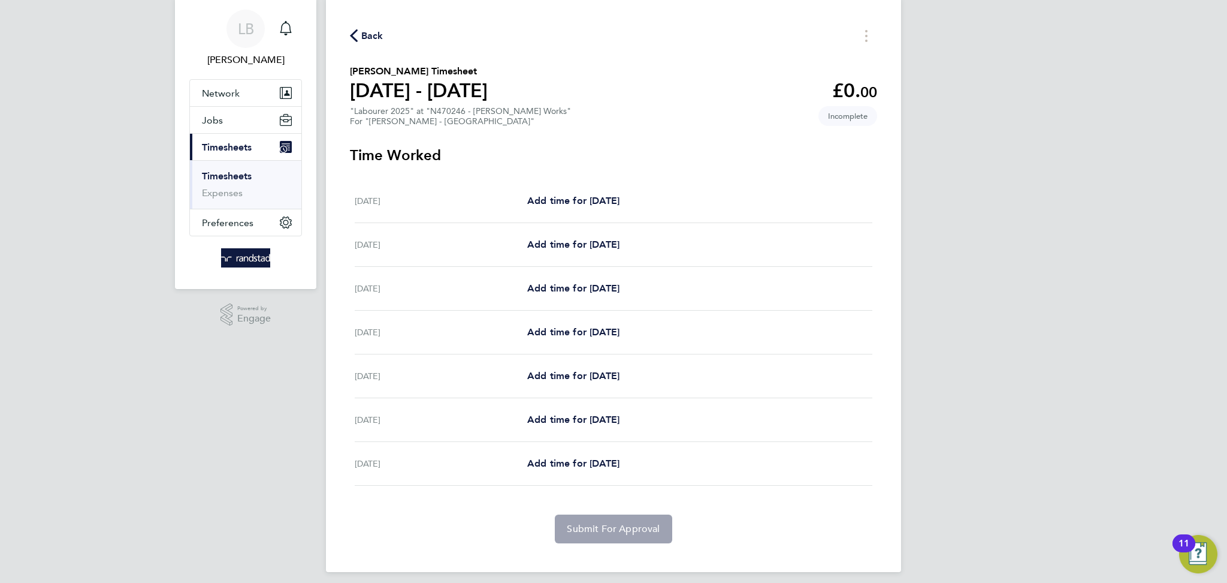
click at [382, 37] on span "Back" at bounding box center [372, 36] width 22 height 14
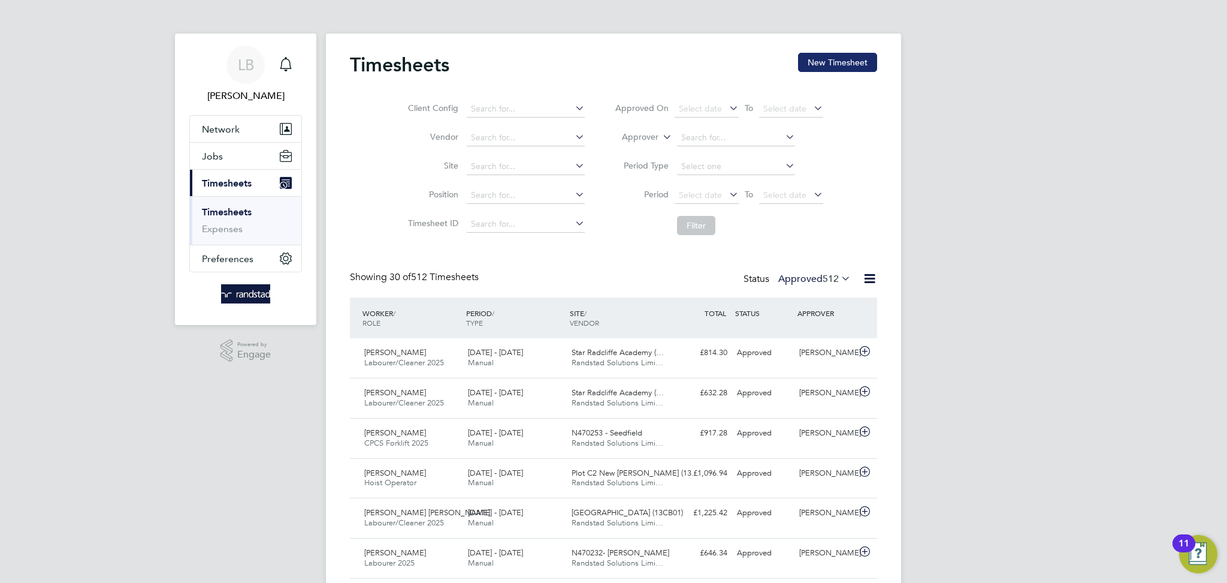
click at [840, 69] on button "New Timesheet" at bounding box center [837, 62] width 79 height 19
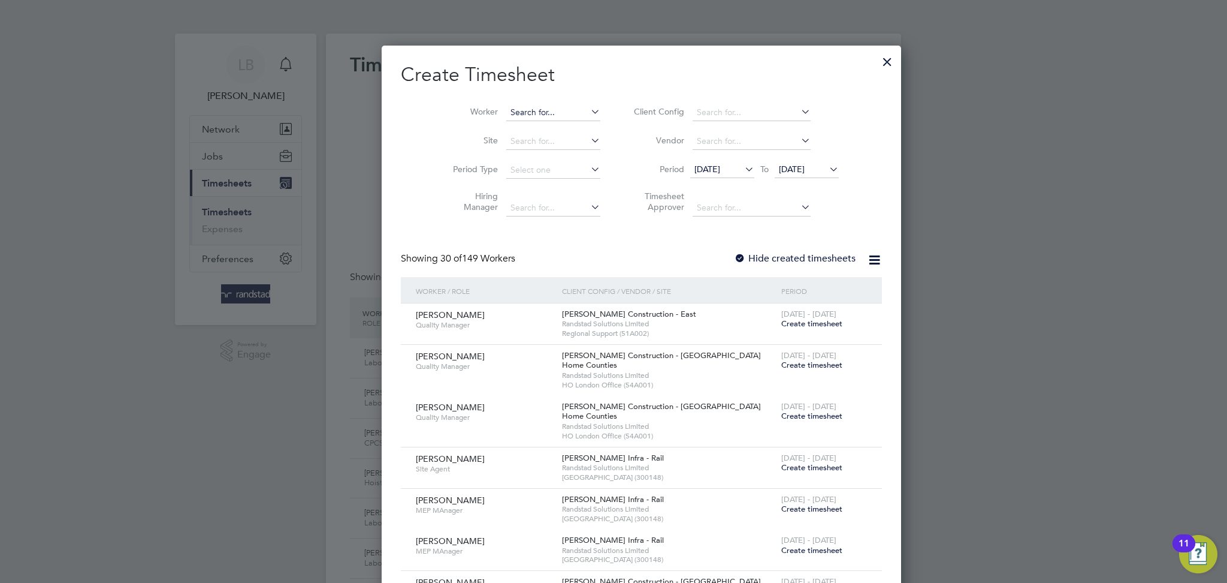
click at [556, 104] on input at bounding box center [553, 112] width 94 height 17
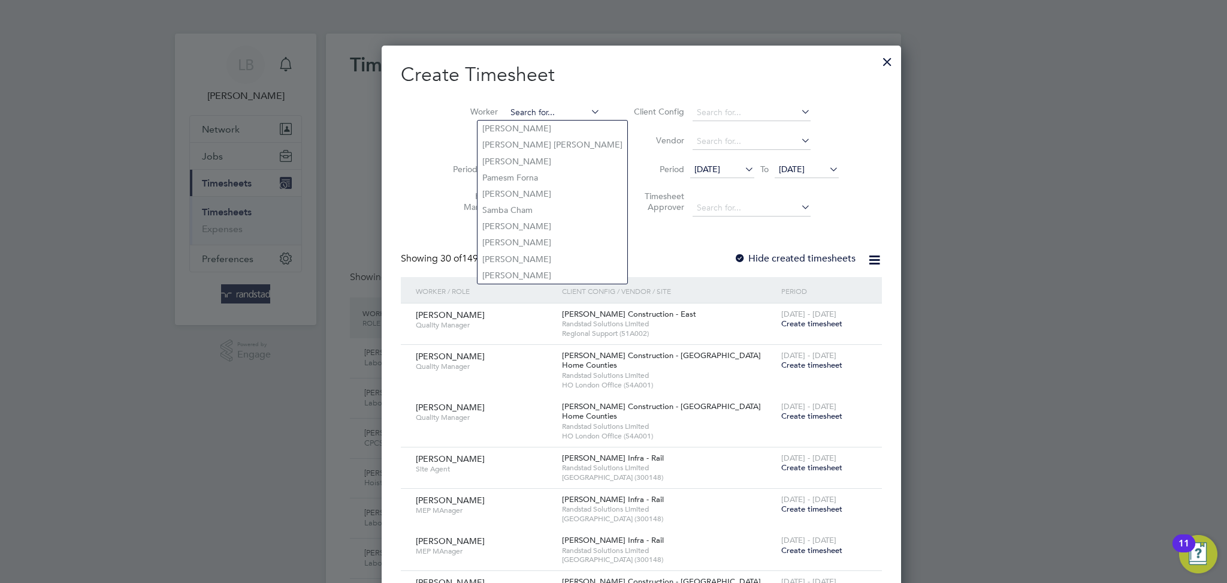
paste input "[PERSON_NAME]"
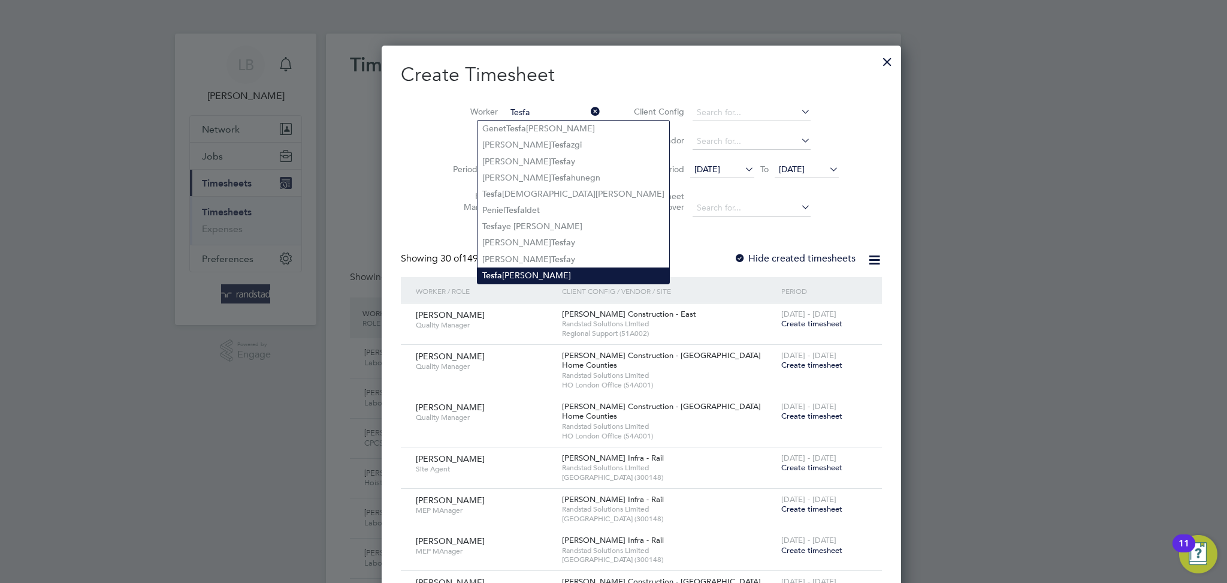
click at [545, 267] on li "[PERSON_NAME]" at bounding box center [574, 275] width 192 height 16
type input "[PERSON_NAME]"
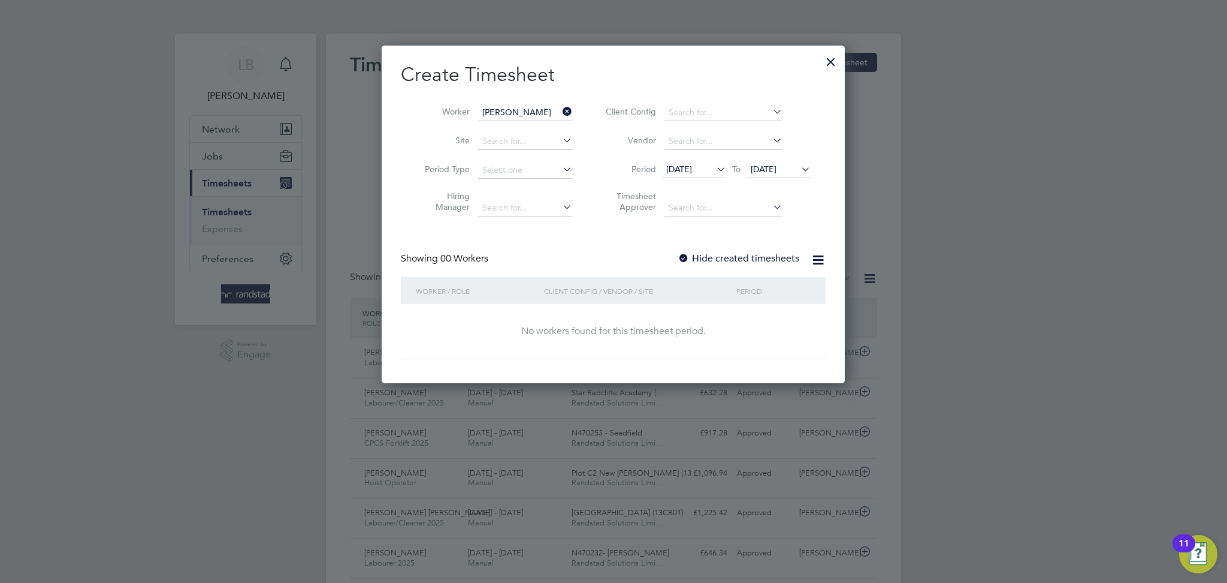
click at [717, 252] on label "Hide created timesheets" at bounding box center [739, 258] width 122 height 12
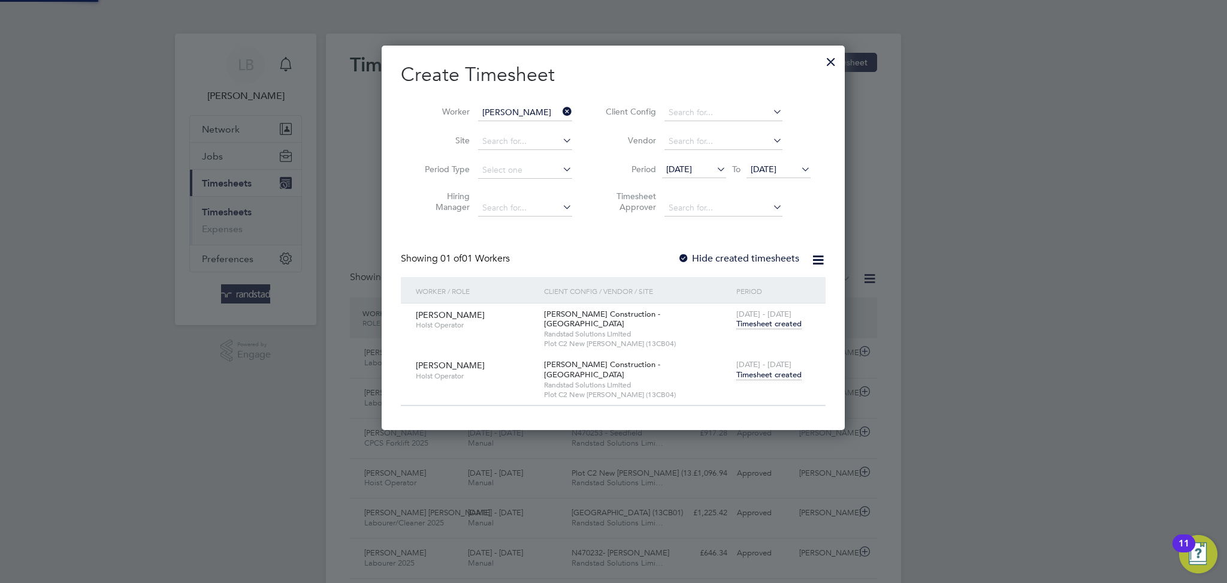
click at [717, 252] on label "Hide created timesheets" at bounding box center [739, 258] width 122 height 12
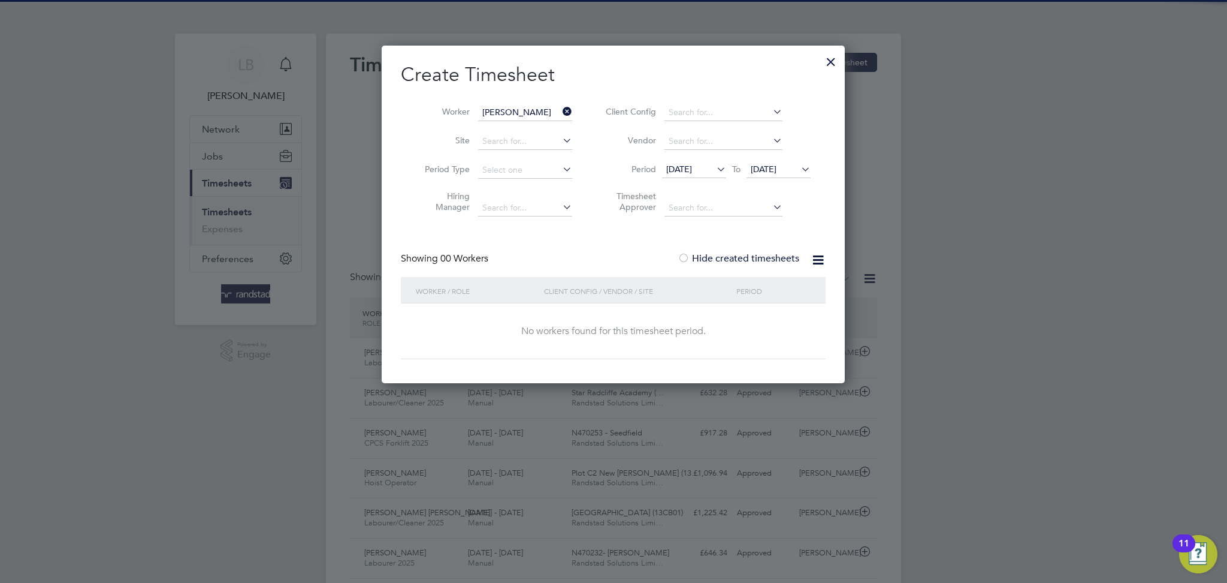
click at [717, 252] on label "Hide created timesheets" at bounding box center [739, 258] width 122 height 12
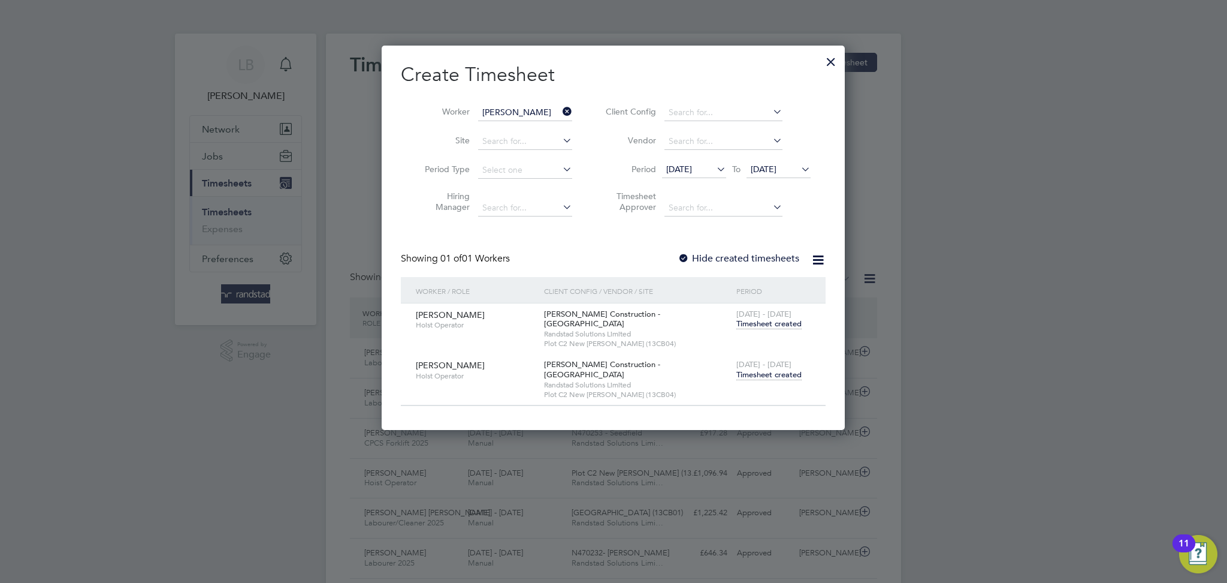
click at [776, 369] on span "Timesheet created" at bounding box center [769, 374] width 65 height 11
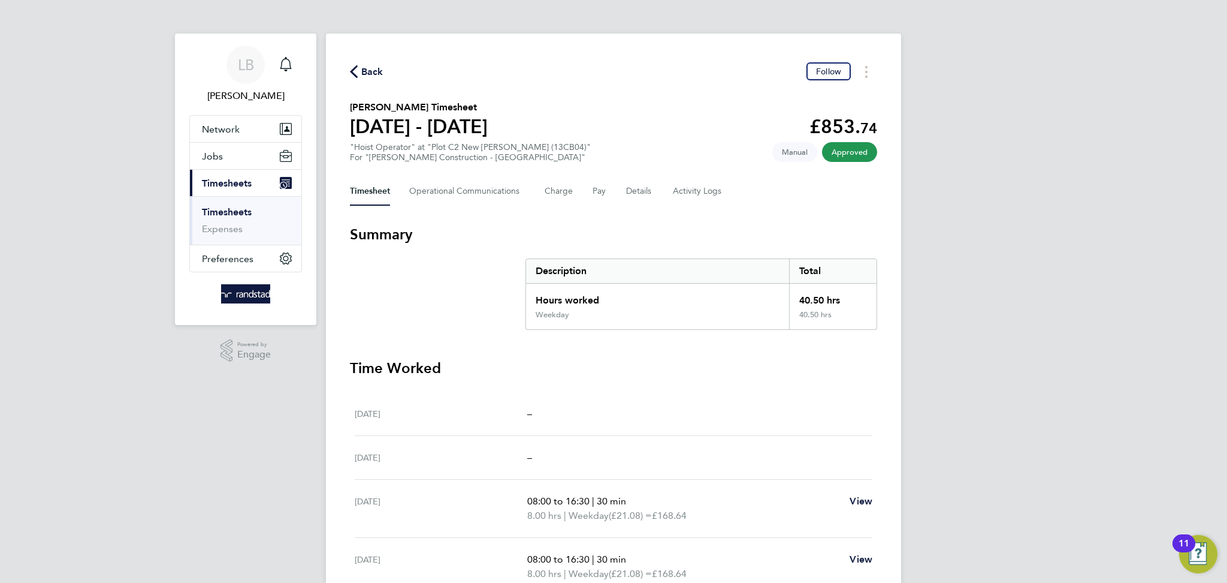
click at [359, 64] on button "Back" at bounding box center [367, 71] width 34 height 15
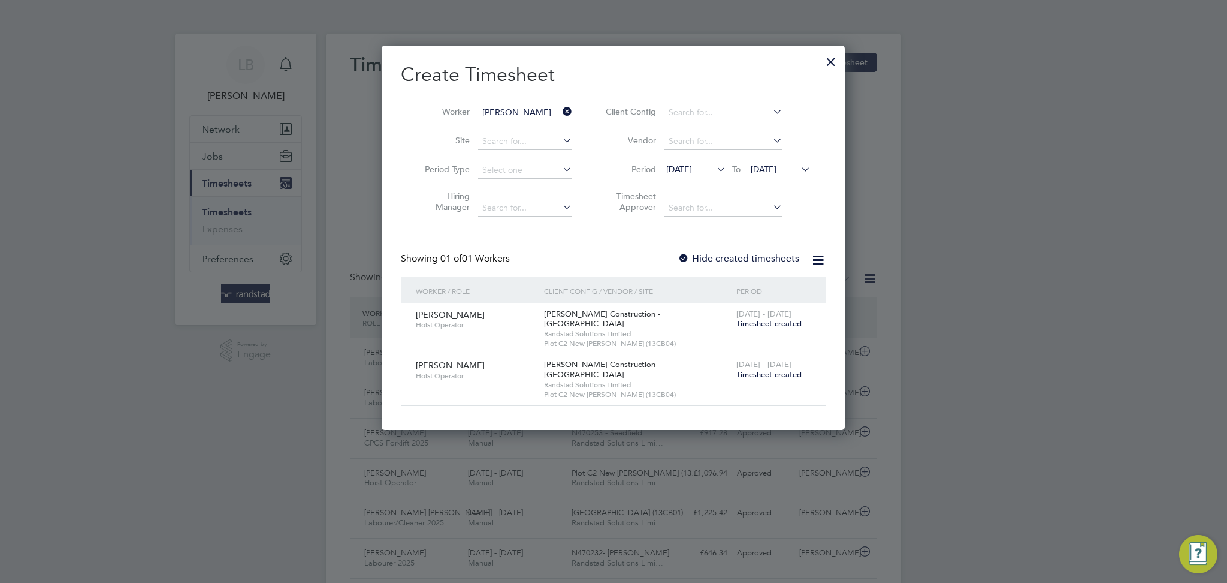
click at [560, 114] on icon at bounding box center [560, 111] width 0 height 17
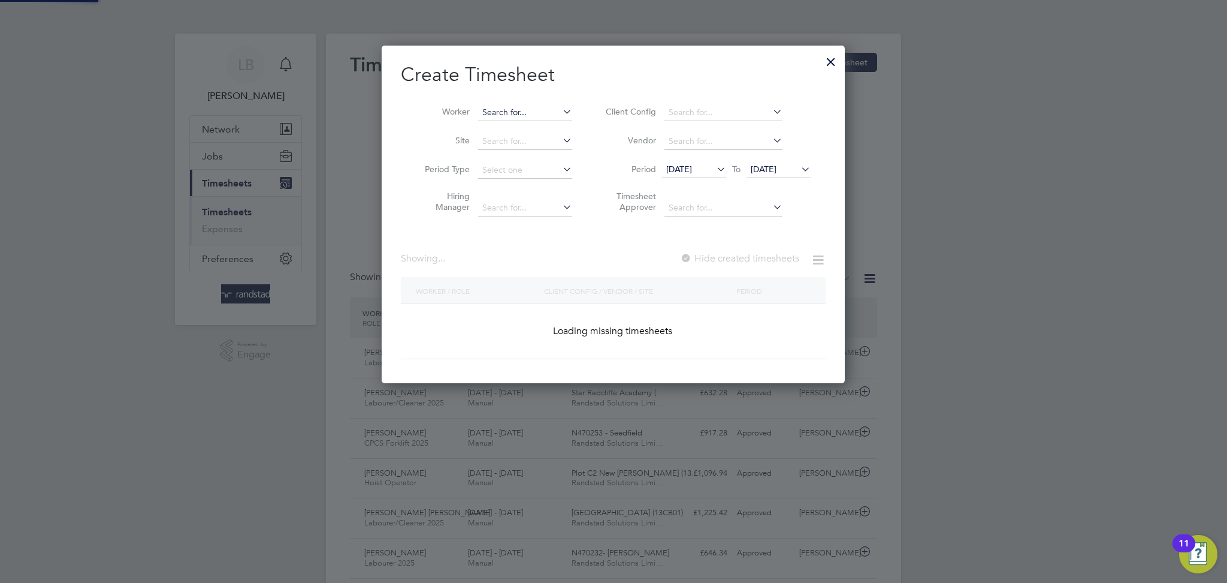
click at [553, 114] on input at bounding box center [525, 112] width 94 height 17
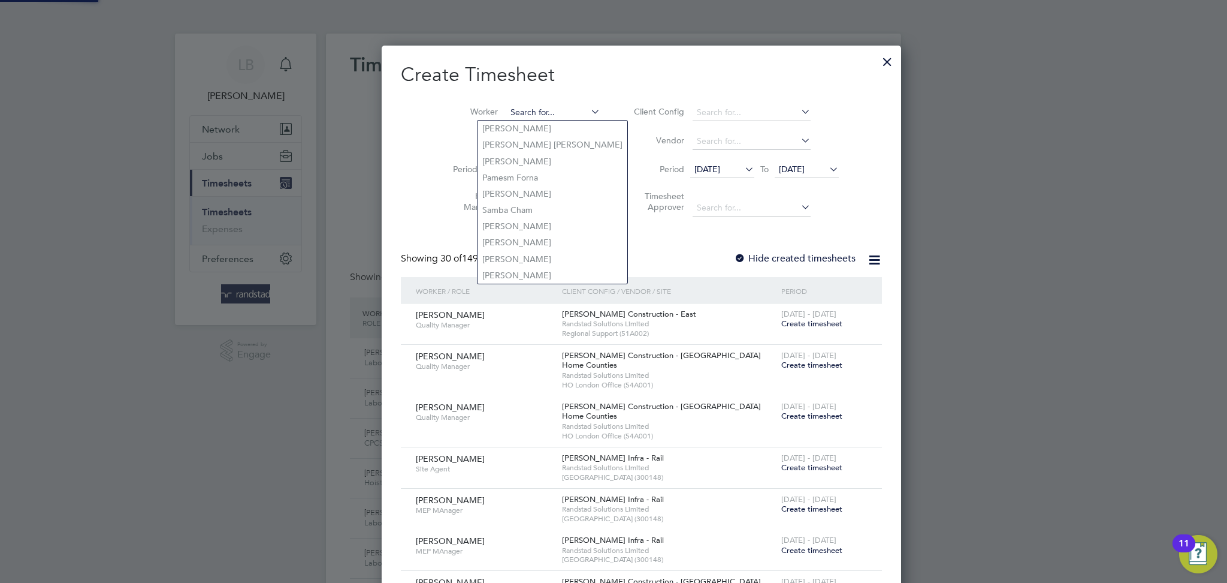
paste input "[PERSON_NAME]"
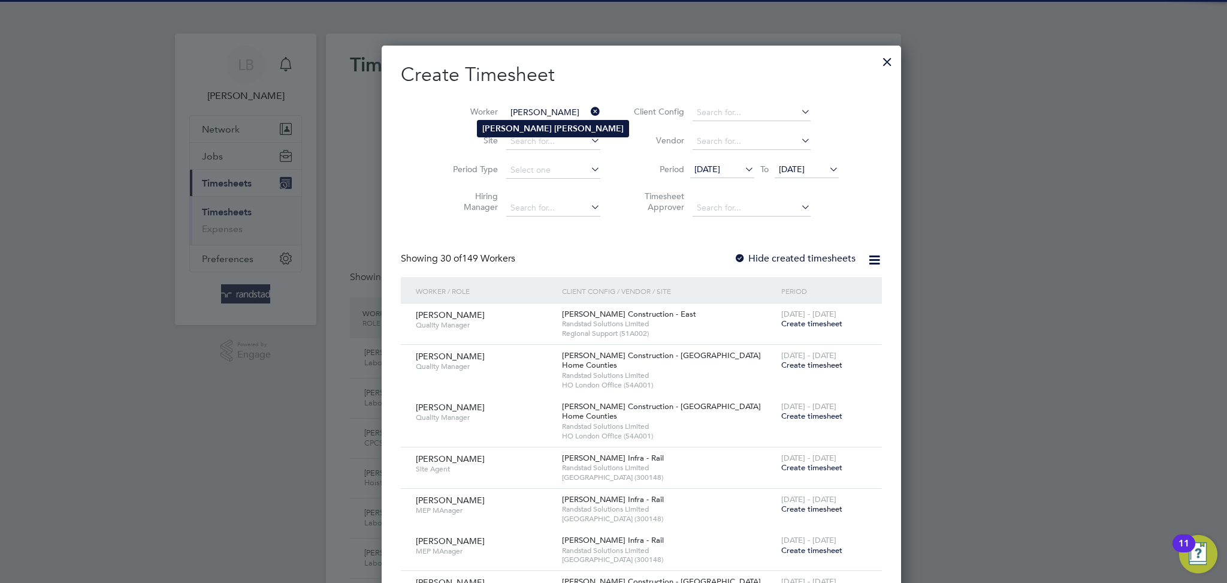
type input "[PERSON_NAME]"
click at [553, 126] on li "[PERSON_NAME]" at bounding box center [553, 128] width 151 height 16
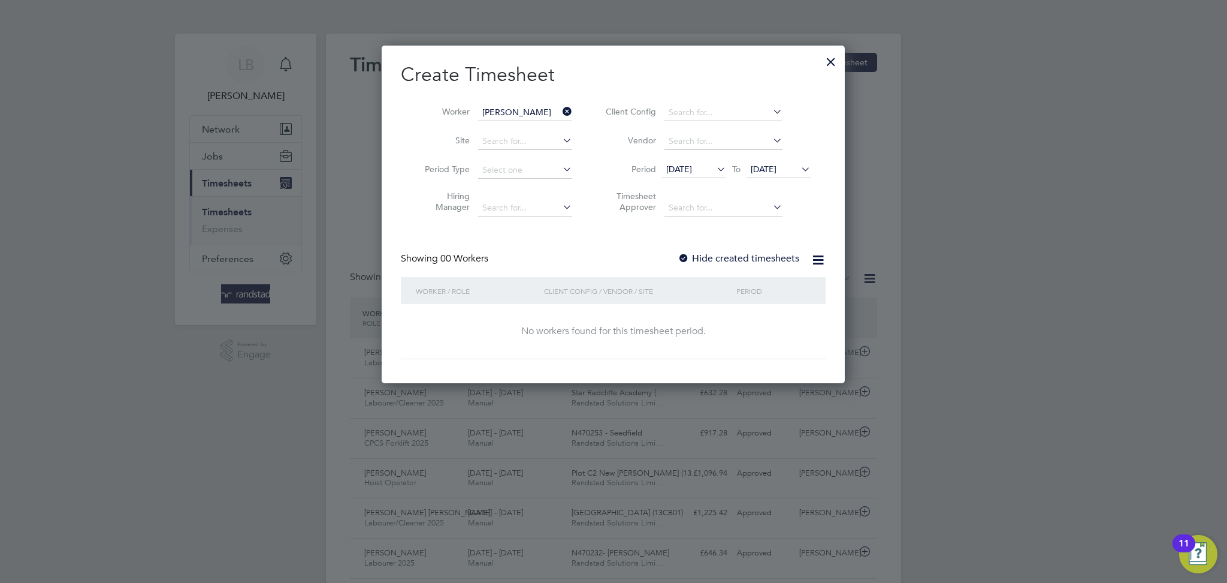
click at [732, 258] on label "Hide created timesheets" at bounding box center [739, 258] width 122 height 12
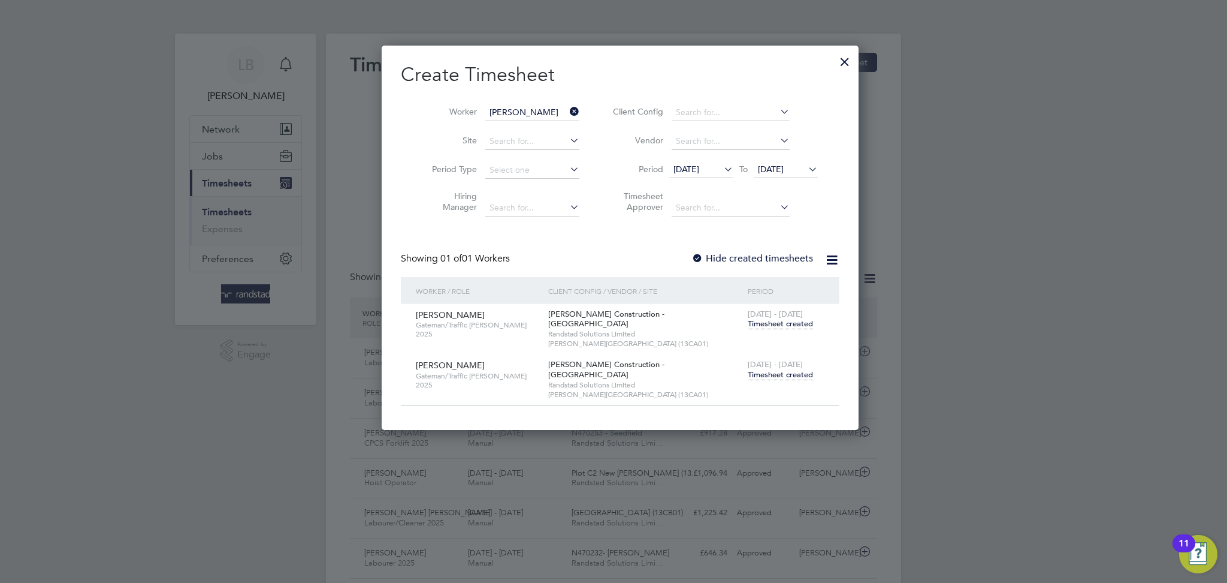
click at [768, 369] on span "Timesheet created" at bounding box center [780, 374] width 65 height 11
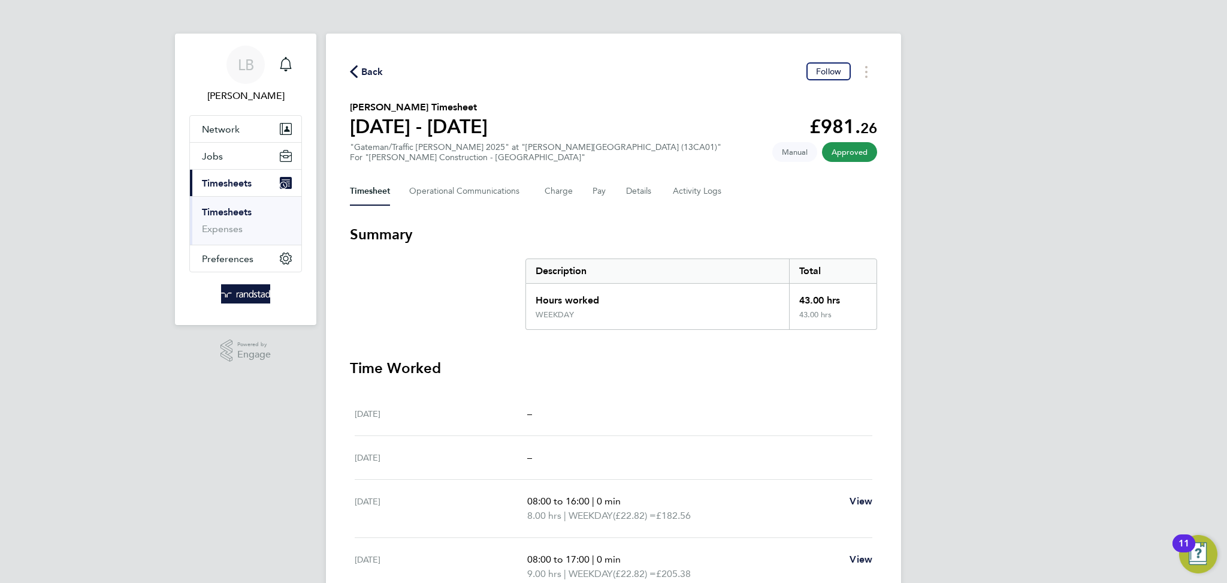
click at [367, 73] on span "Back" at bounding box center [372, 72] width 22 height 14
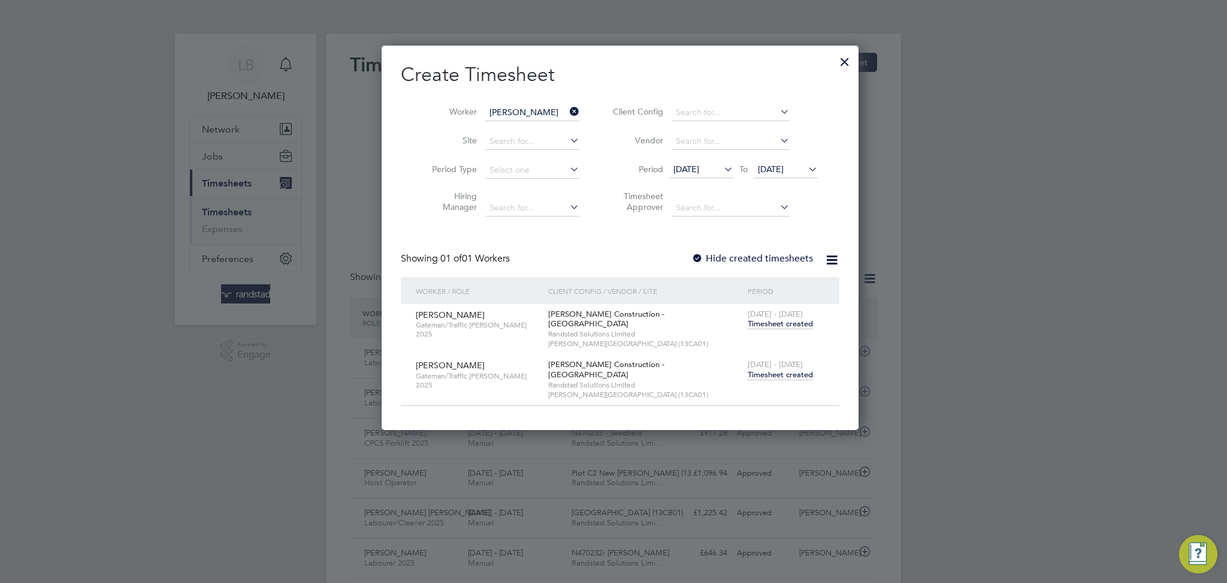
click at [568, 111] on icon at bounding box center [568, 111] width 0 height 17
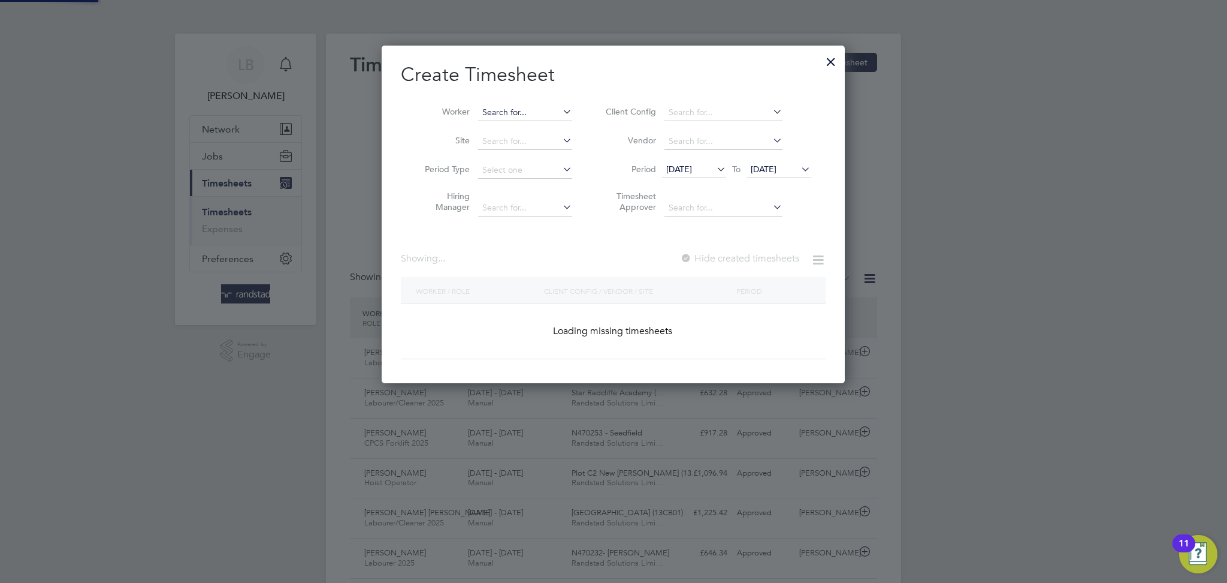
click at [533, 114] on input at bounding box center [525, 112] width 94 height 17
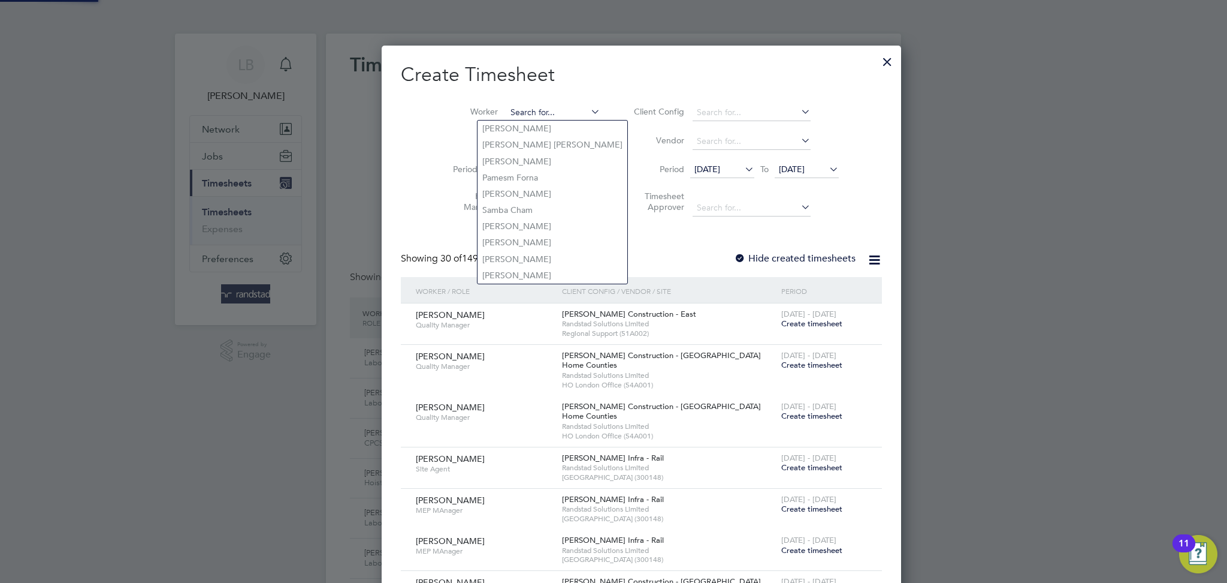
paste input "[PERSON_NAME]"
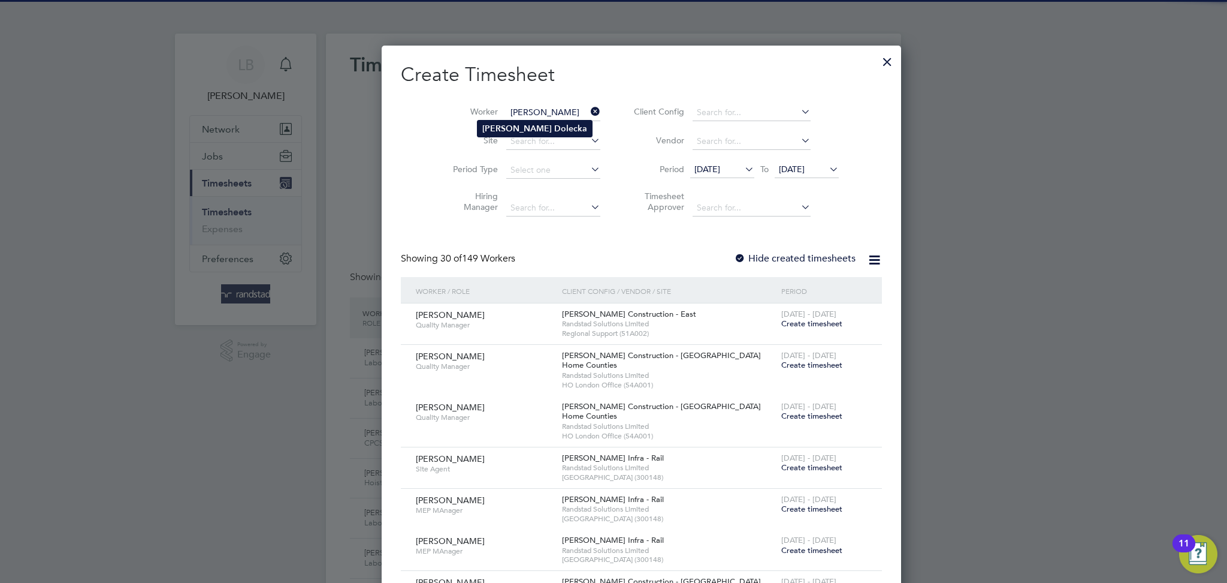
type input "[PERSON_NAME]"
click at [533, 130] on li "[PERSON_NAME]" at bounding box center [535, 128] width 114 height 16
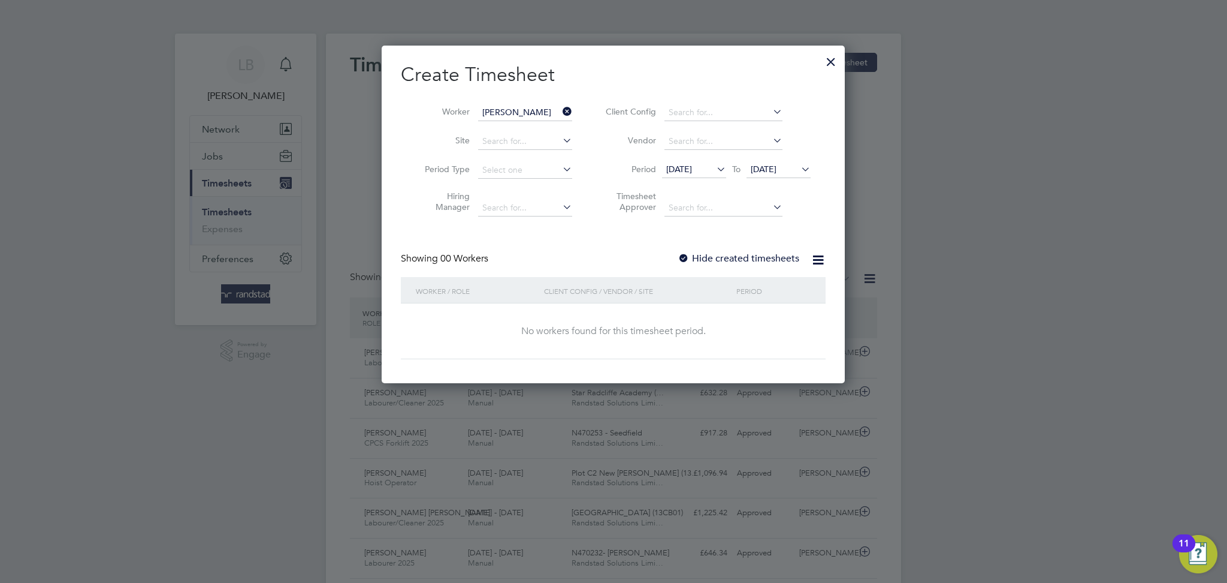
click at [754, 259] on label "Hide created timesheets" at bounding box center [739, 258] width 122 height 12
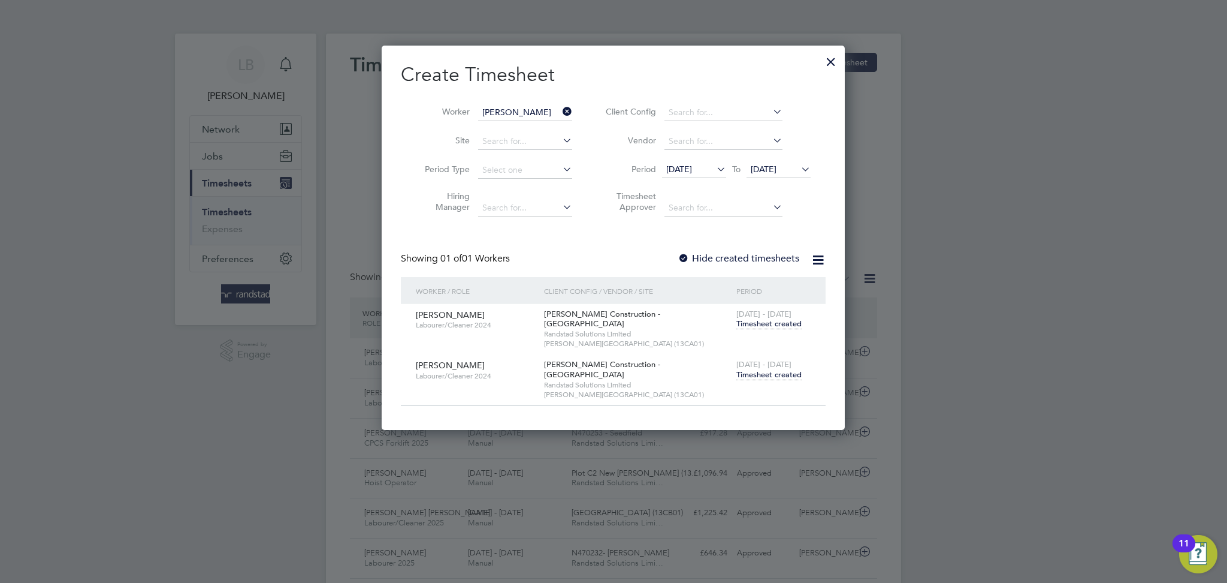
click at [767, 369] on span "Timesheet created" at bounding box center [769, 374] width 65 height 11
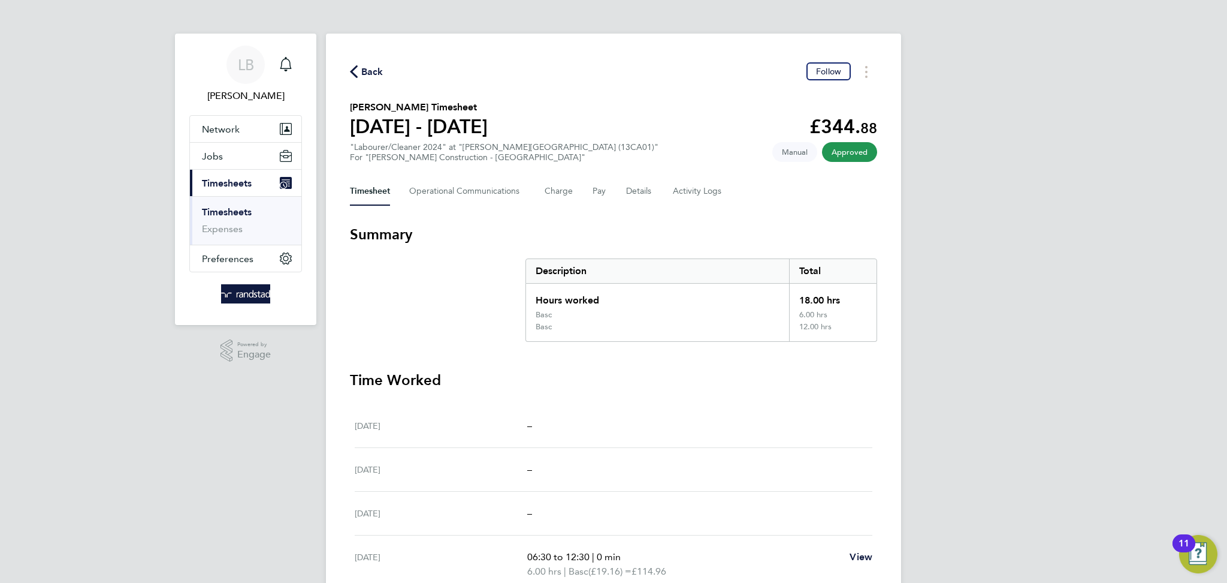
click at [357, 78] on svg-icon "button" at bounding box center [354, 74] width 8 height 11
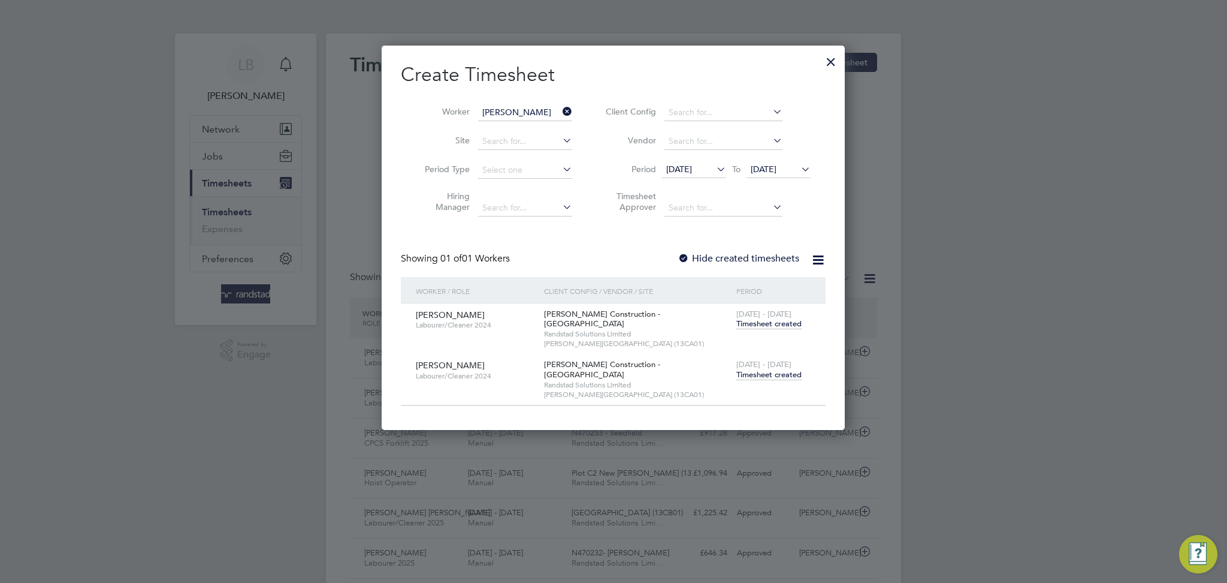
click at [560, 113] on icon at bounding box center [560, 111] width 0 height 17
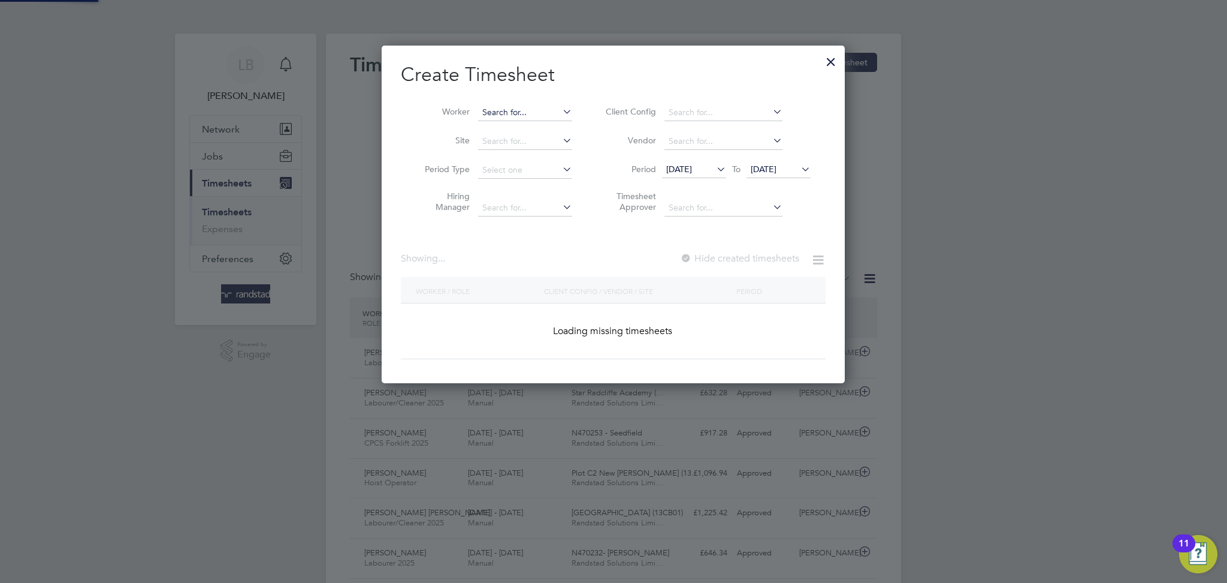
click at [538, 111] on input at bounding box center [525, 112] width 94 height 17
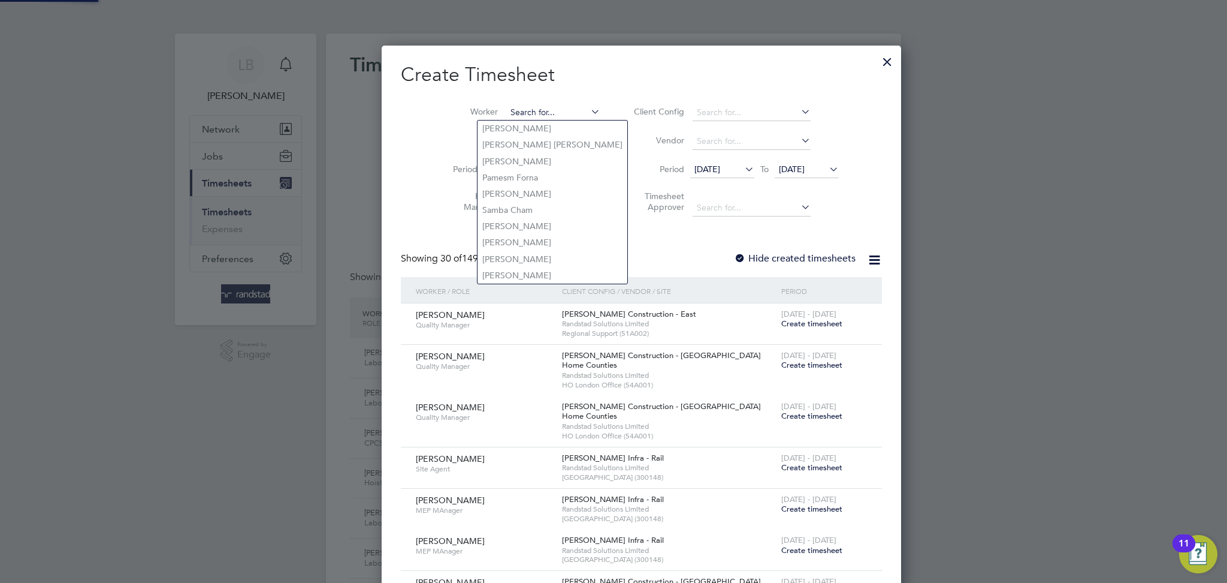
paste input "Tewoderos Gebraslasie"
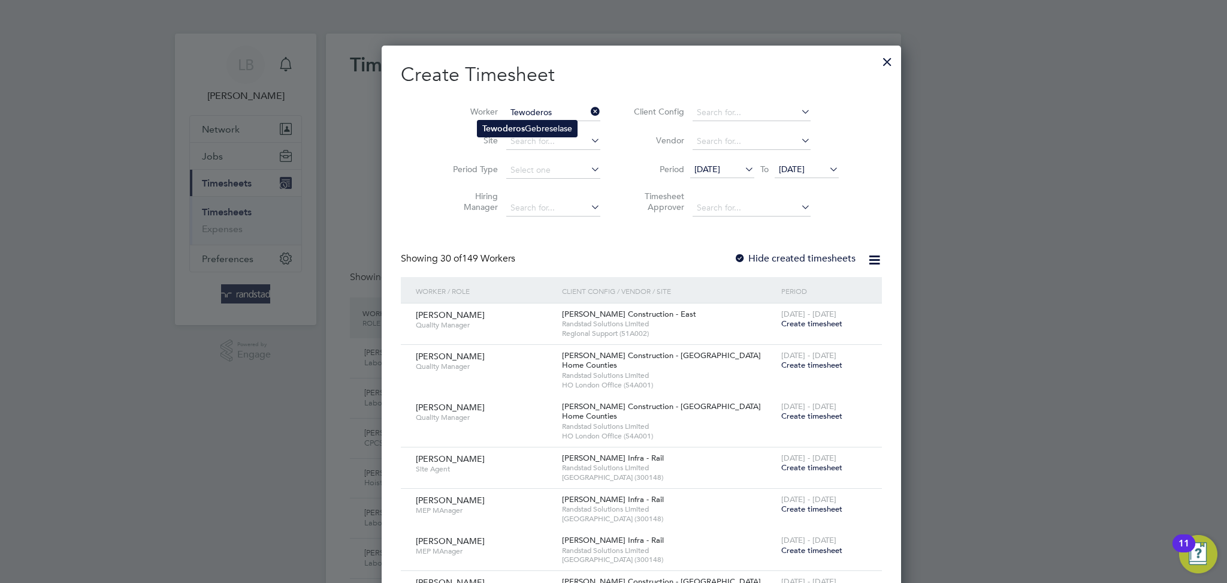
click at [553, 134] on li "[PERSON_NAME]" at bounding box center [527, 128] width 99 height 16
type input "[PERSON_NAME]"
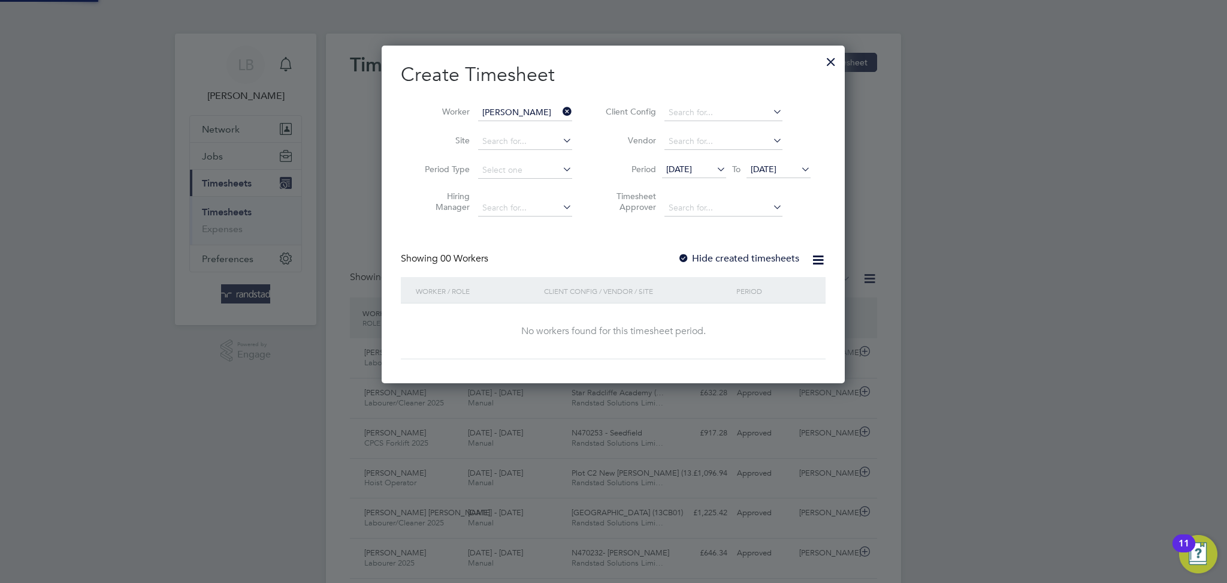
click at [764, 254] on label "Hide created timesheets" at bounding box center [739, 258] width 122 height 12
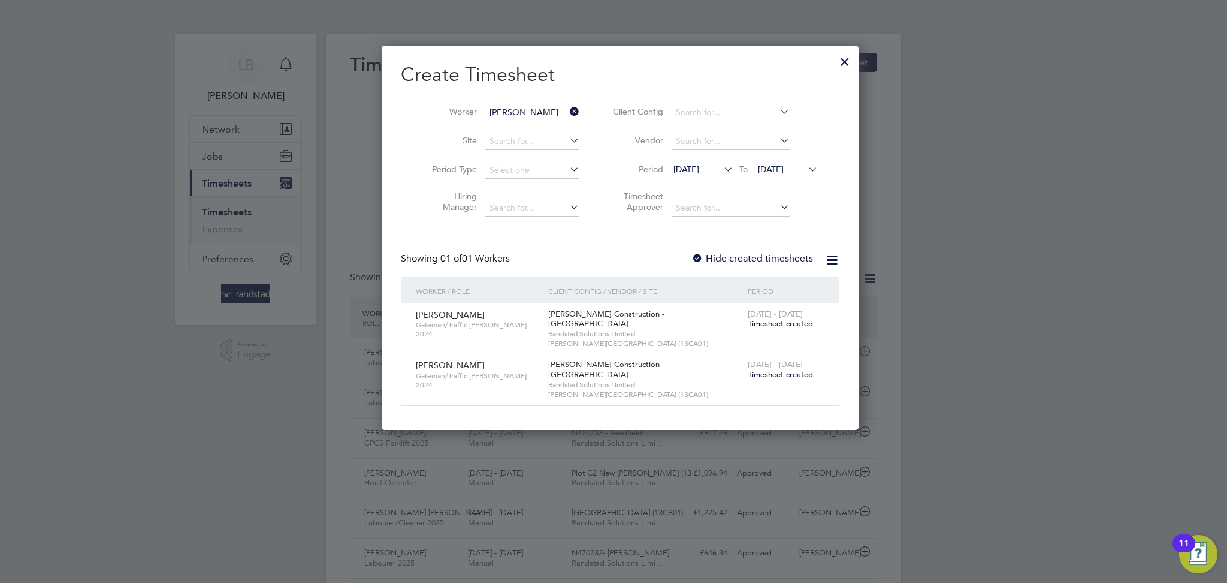
click at [777, 369] on span "Timesheet created" at bounding box center [780, 374] width 65 height 11
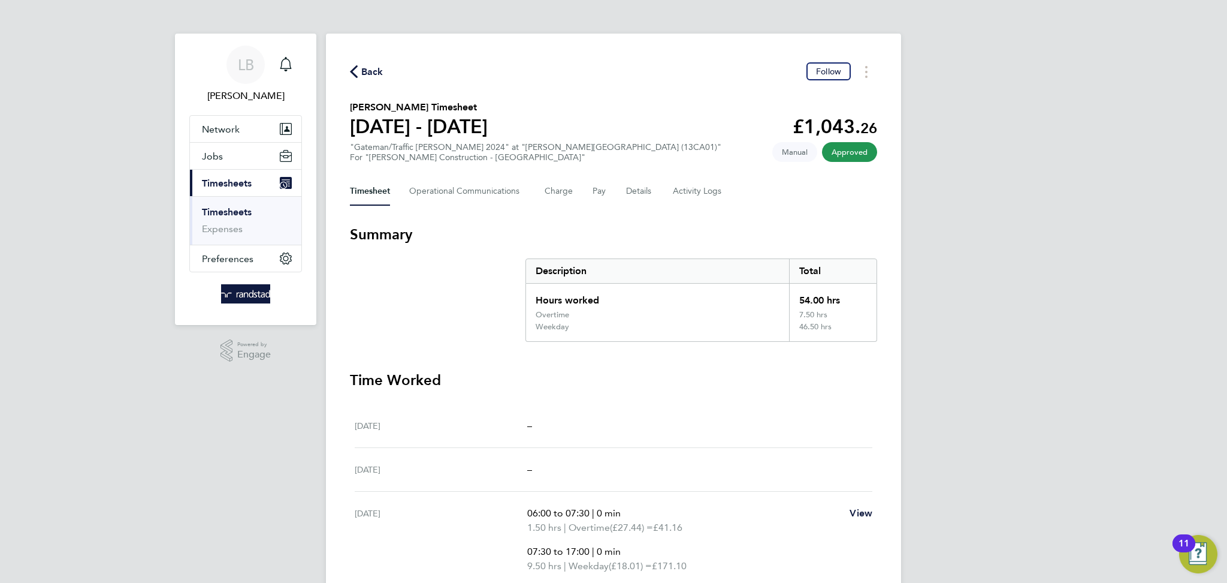
click at [367, 75] on span "Back" at bounding box center [372, 72] width 22 height 14
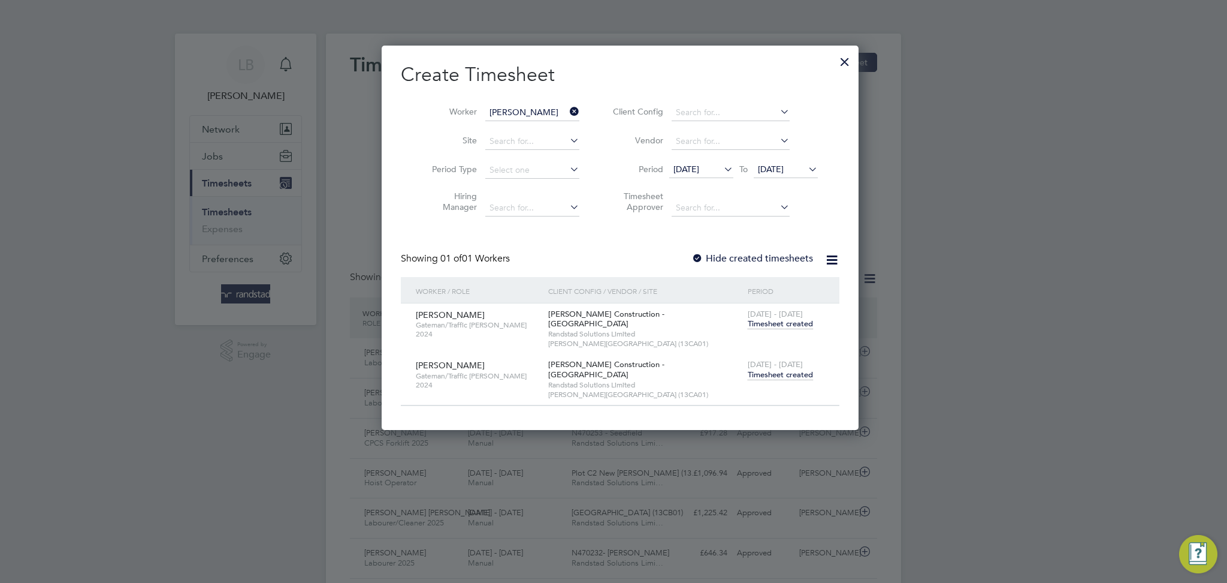
click at [568, 116] on icon at bounding box center [568, 111] width 0 height 17
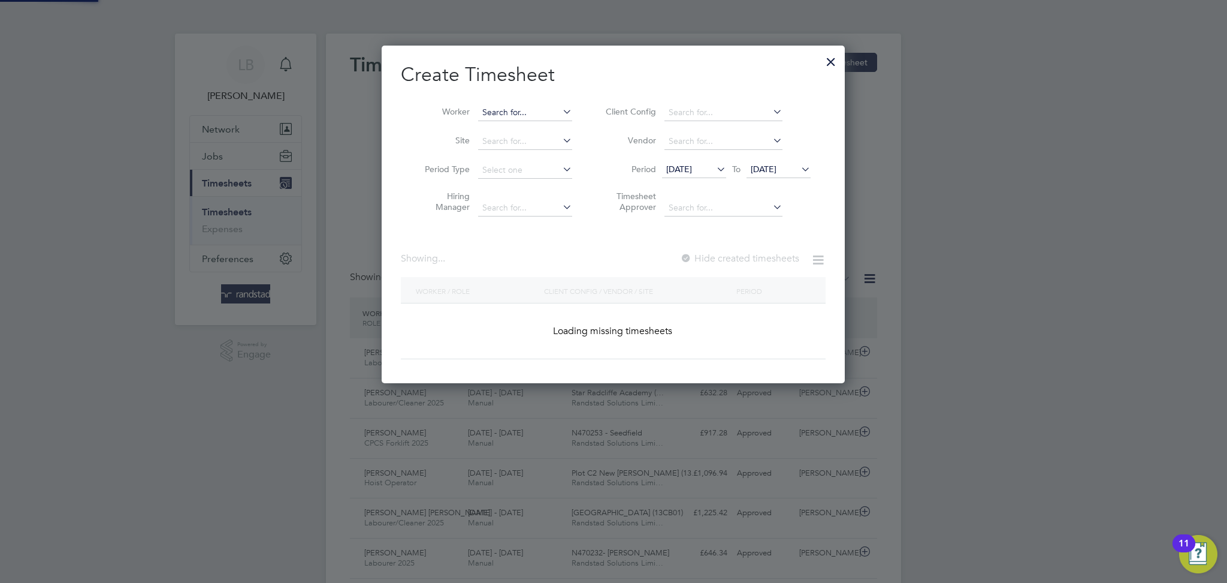
click at [532, 111] on input at bounding box center [525, 112] width 94 height 17
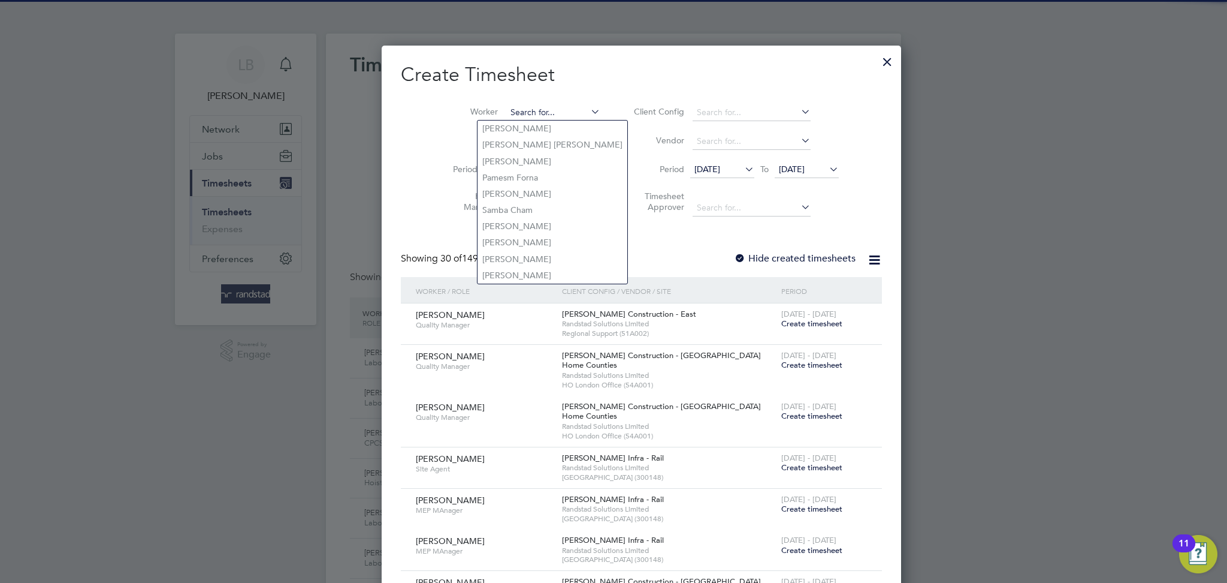
paste input "[PERSON_NAME]"
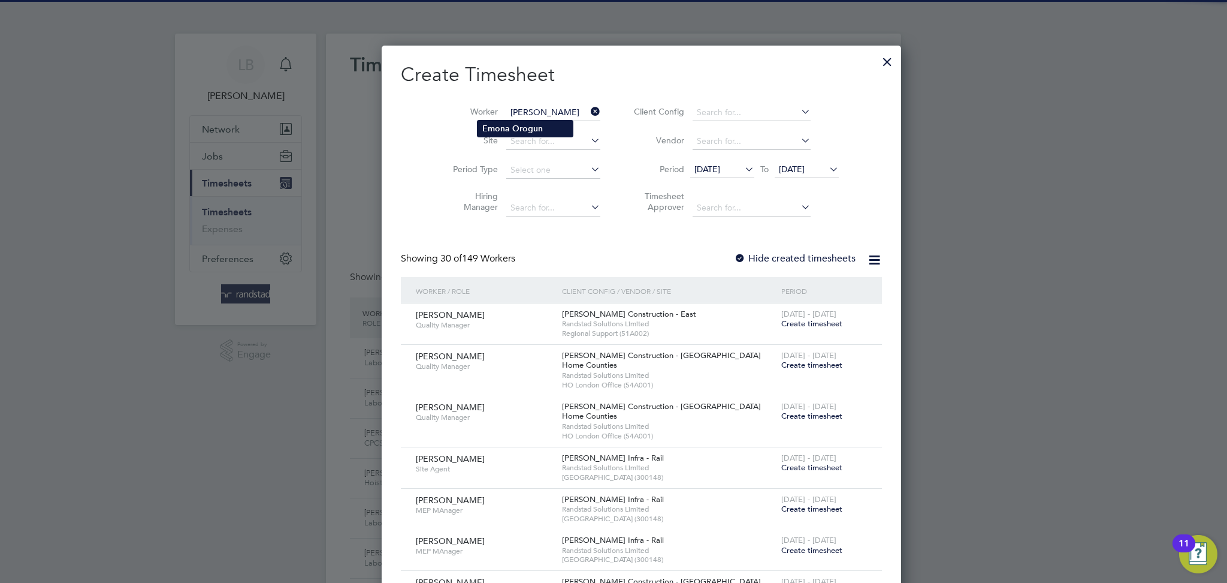
type input "[PERSON_NAME]"
click at [541, 133] on li "[PERSON_NAME]" at bounding box center [525, 128] width 95 height 16
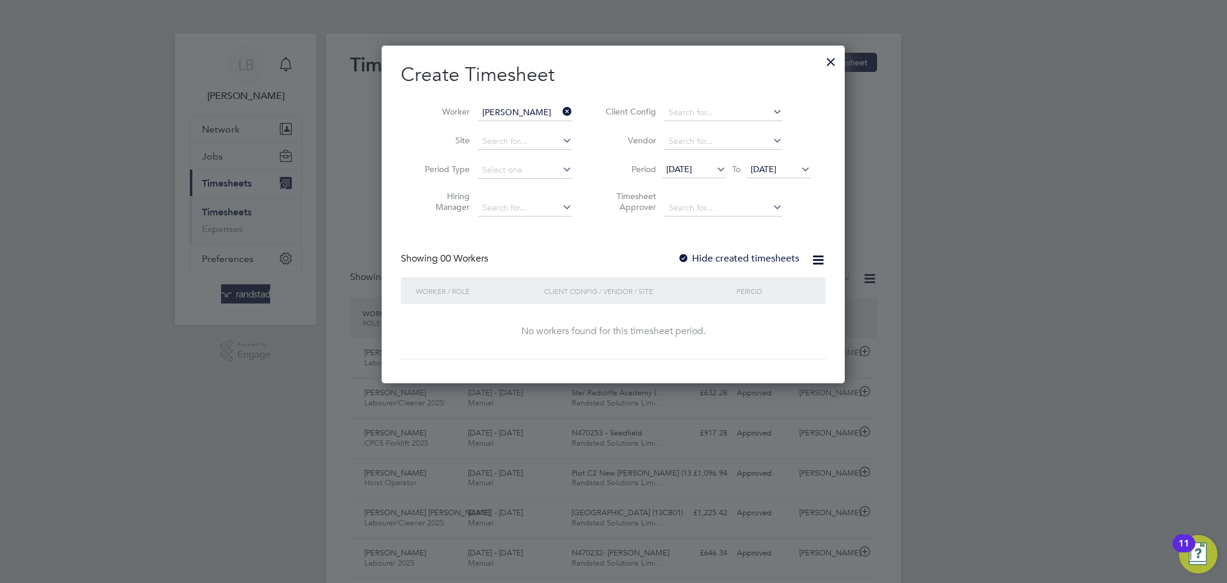
click at [747, 257] on label "Hide created timesheets" at bounding box center [739, 258] width 122 height 12
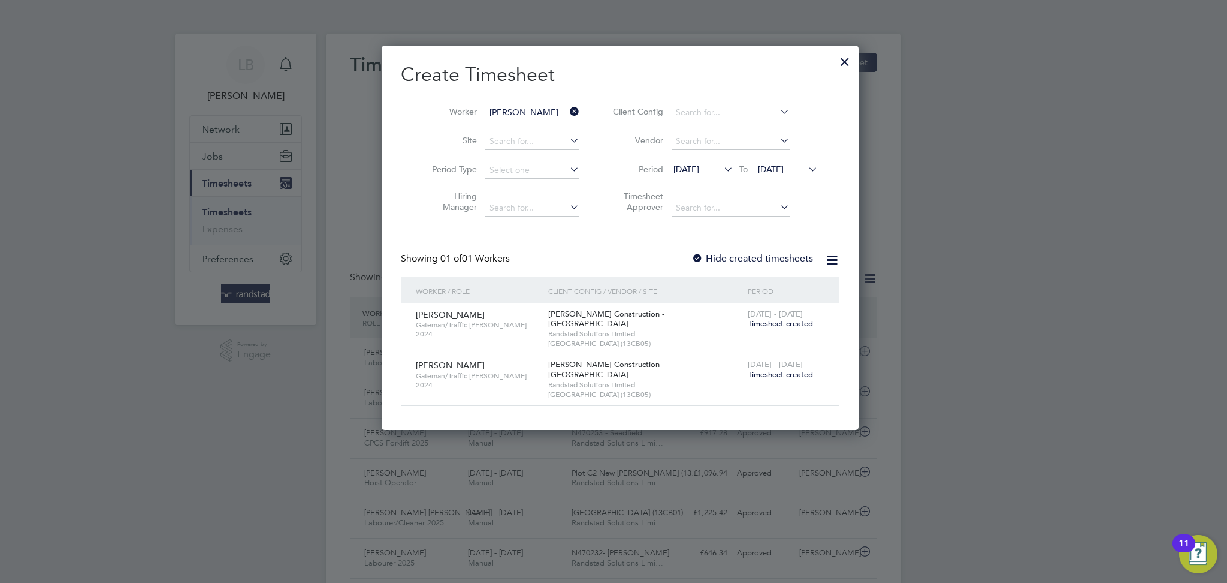
click at [773, 369] on span "Timesheet created" at bounding box center [780, 374] width 65 height 11
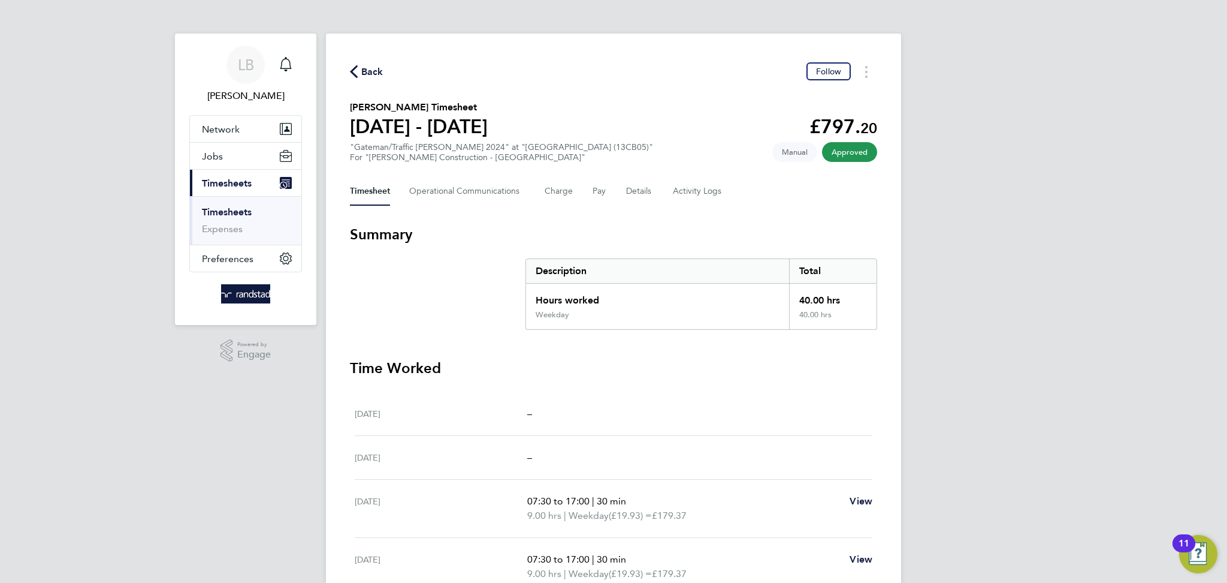
click at [375, 82] on div "Back Follow [PERSON_NAME] Timesheet [DATE] - [DATE] £797. 20 "Gateman/Traffic […" at bounding box center [613, 416] width 575 height 765
click at [373, 67] on span "Back" at bounding box center [372, 72] width 22 height 14
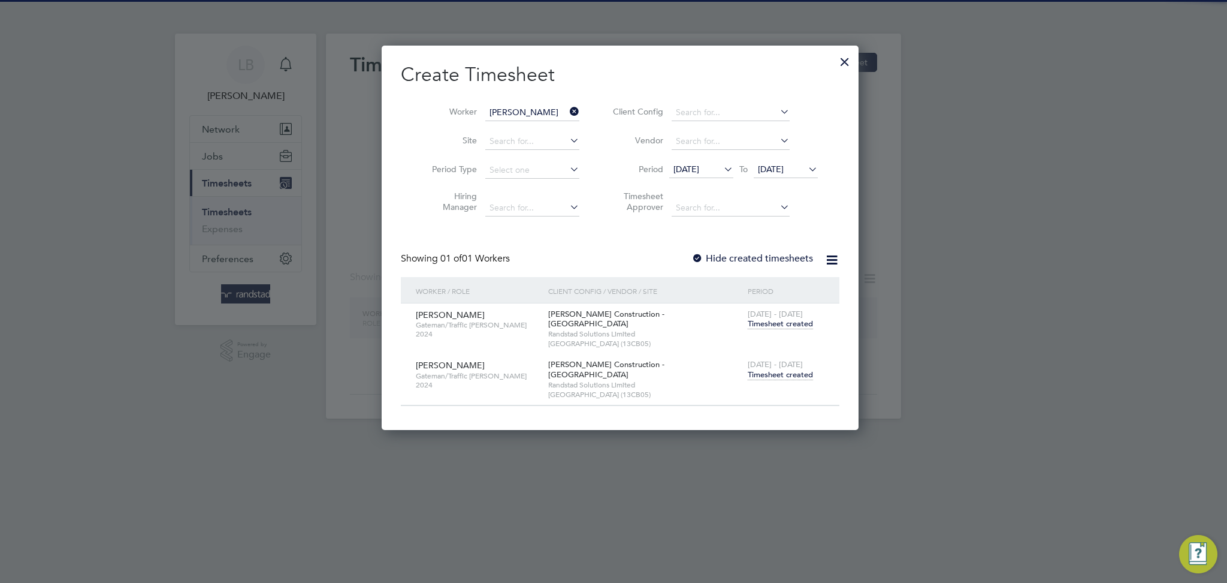
click at [568, 113] on icon at bounding box center [568, 111] width 0 height 17
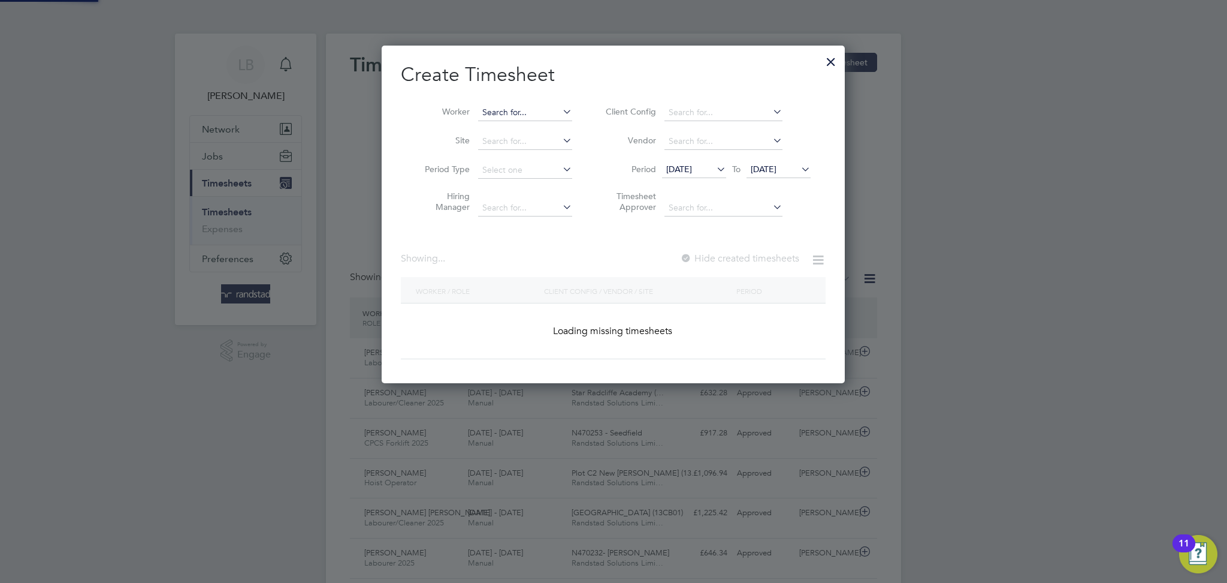
click at [556, 115] on input at bounding box center [525, 112] width 94 height 17
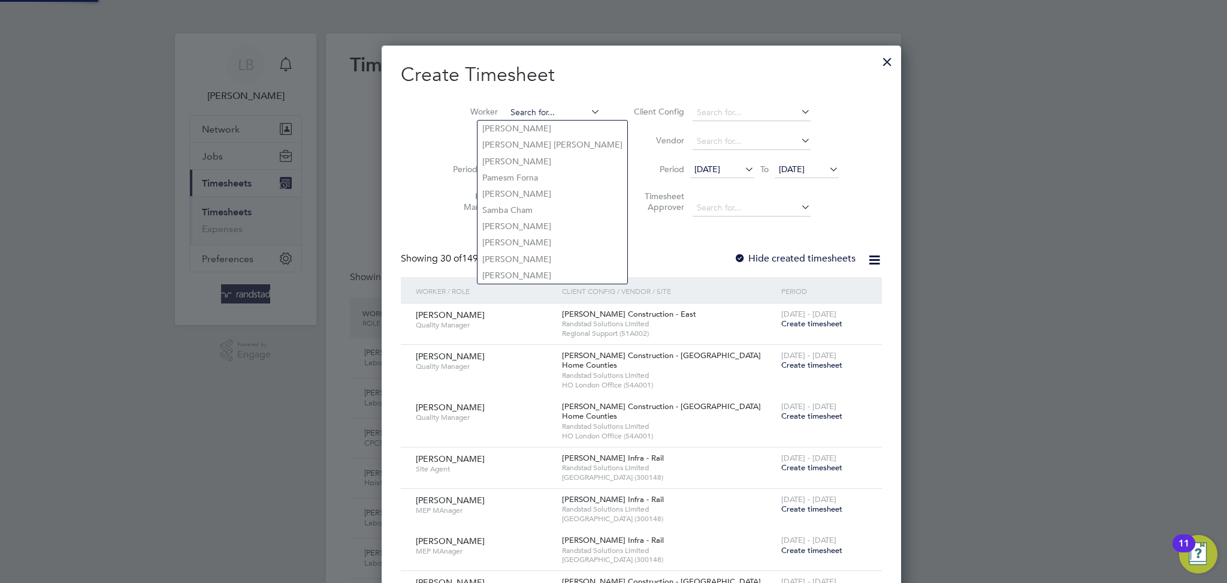
paste input "[PERSON_NAME]"
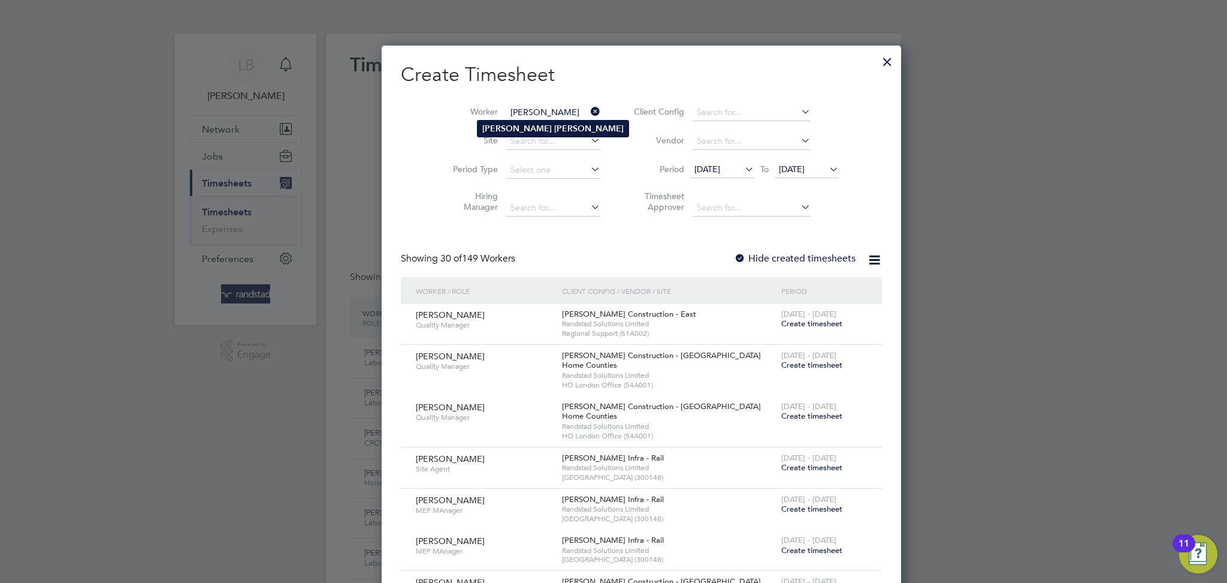
type input "[PERSON_NAME]"
click at [554, 127] on b "[PERSON_NAME]" at bounding box center [589, 128] width 70 height 10
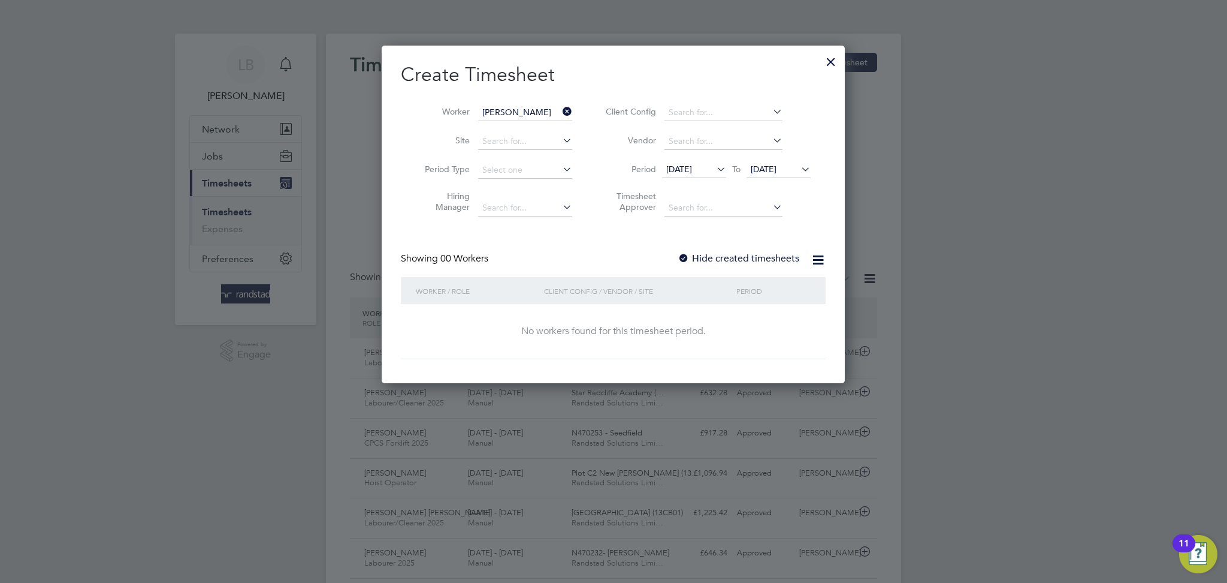
click at [758, 259] on label "Hide created timesheets" at bounding box center [739, 258] width 122 height 12
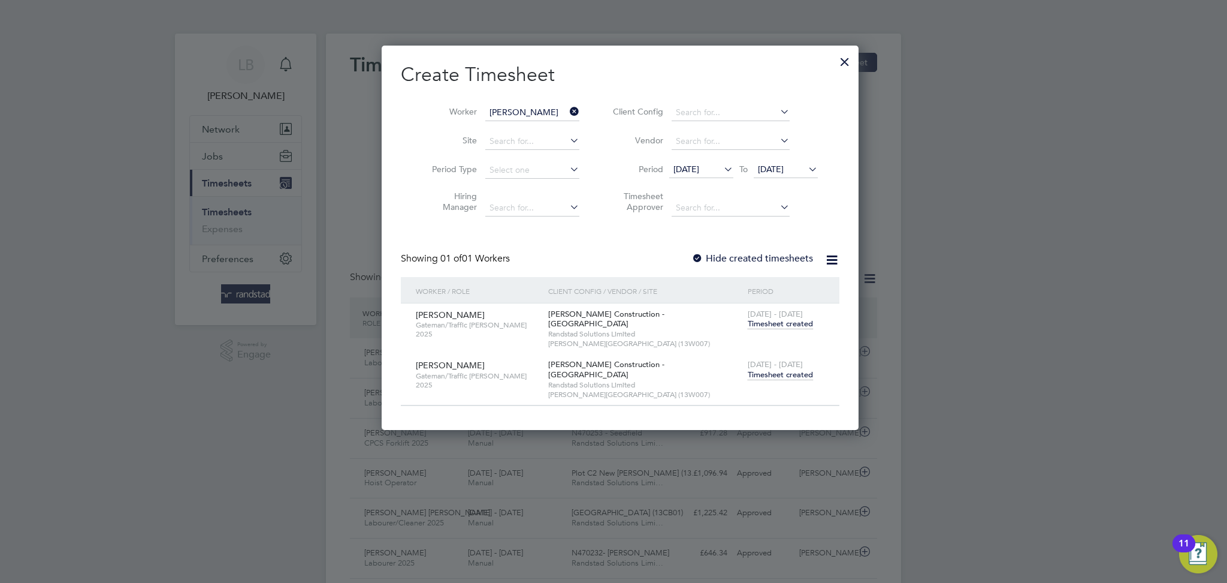
click at [769, 369] on span "Timesheet created" at bounding box center [780, 374] width 65 height 11
